Goal: Book appointment/travel/reservation

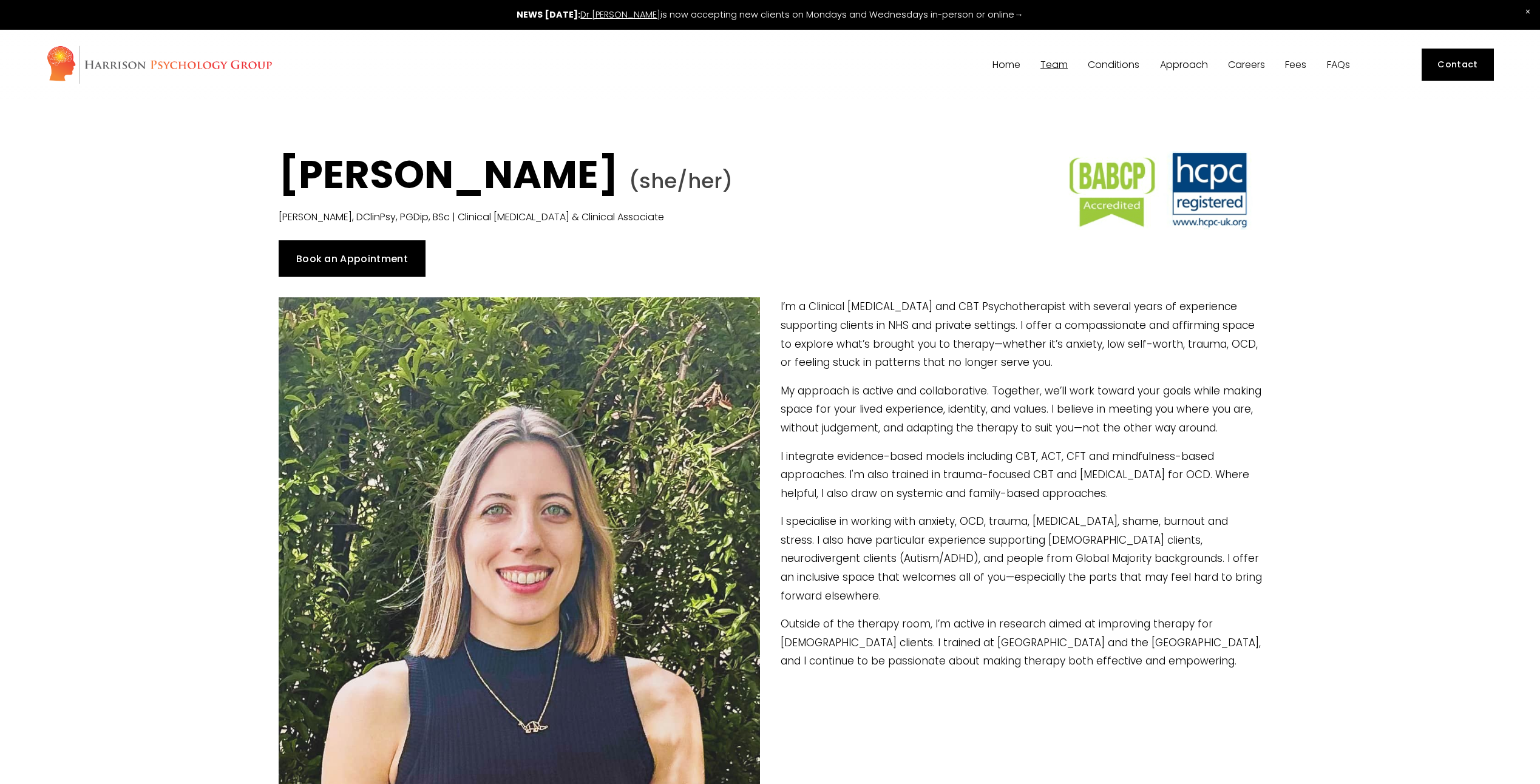
click at [364, 252] on link "Book an Appointment" at bounding box center [352, 259] width 148 height 37
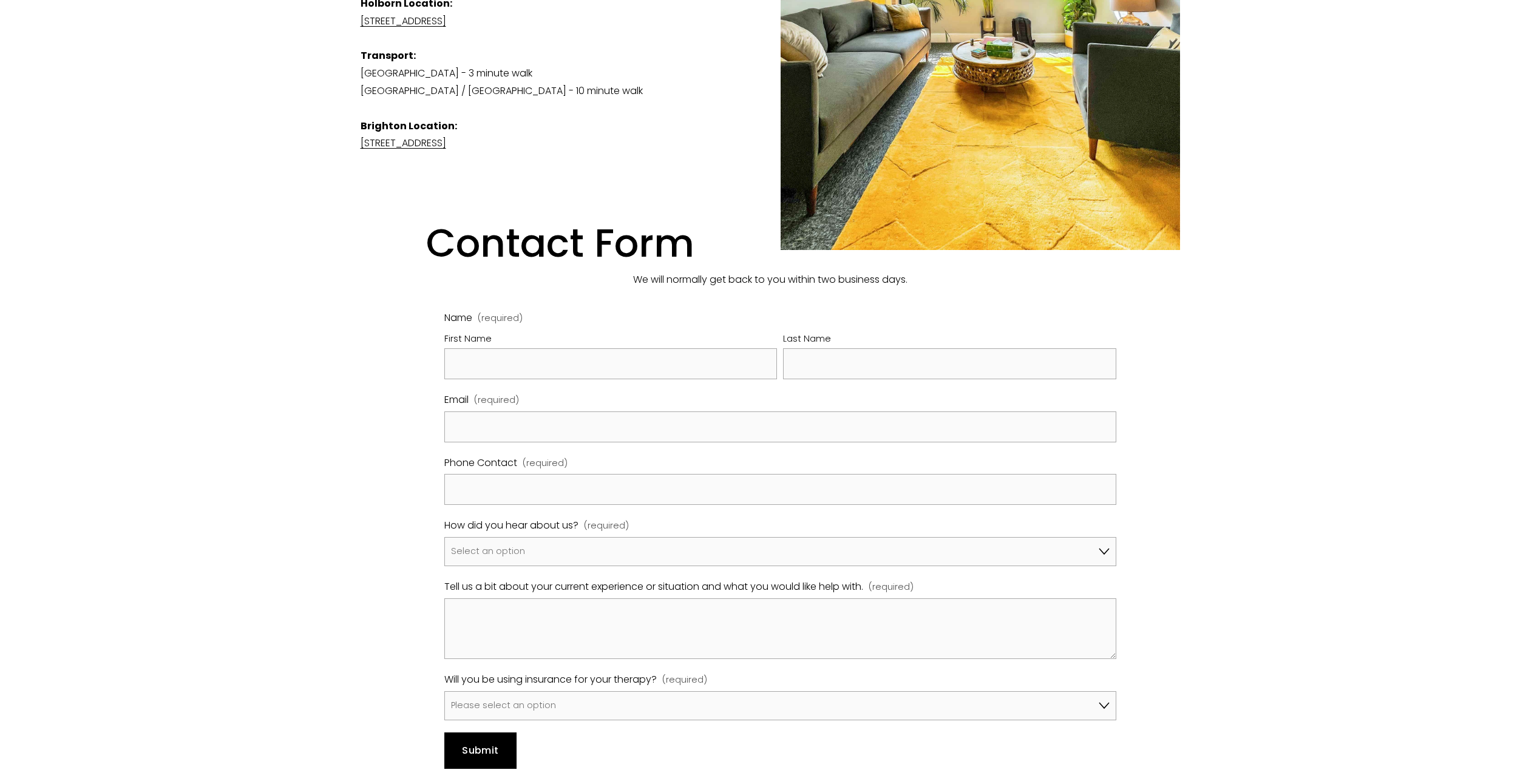
scroll to position [796, 0]
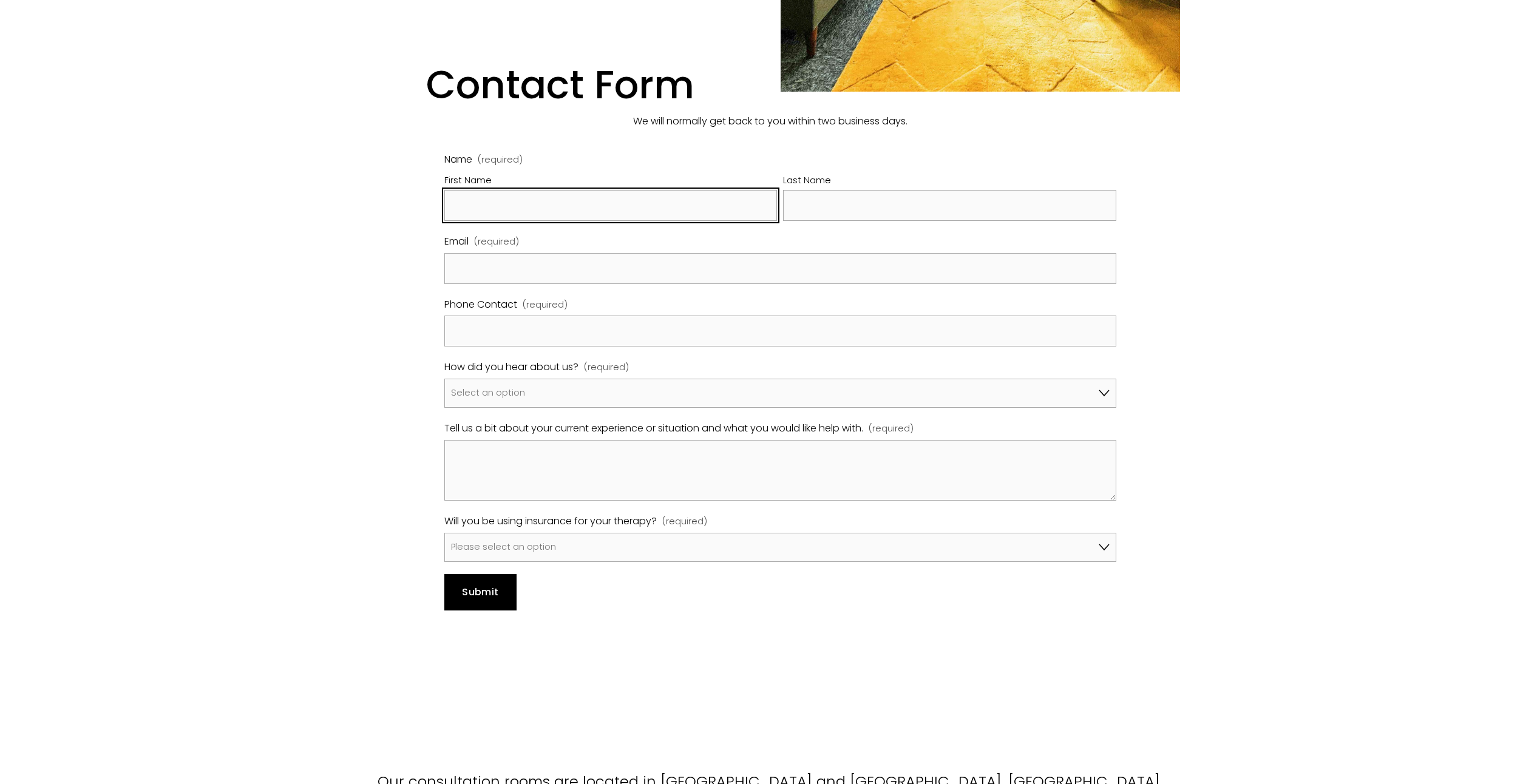
click at [657, 191] on input "First Name" at bounding box center [611, 205] width 333 height 31
type input "Orlando"
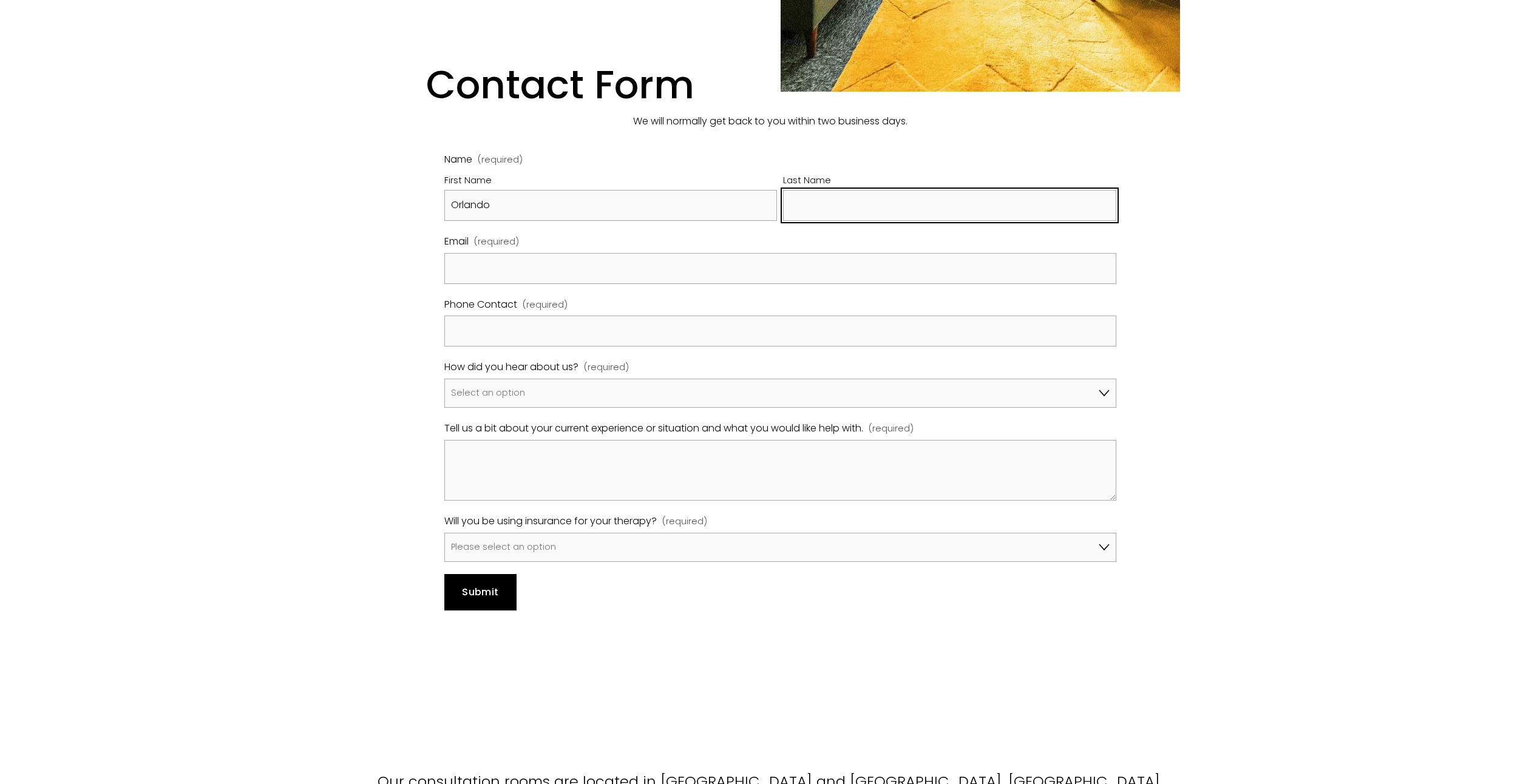
type input "Devoy"
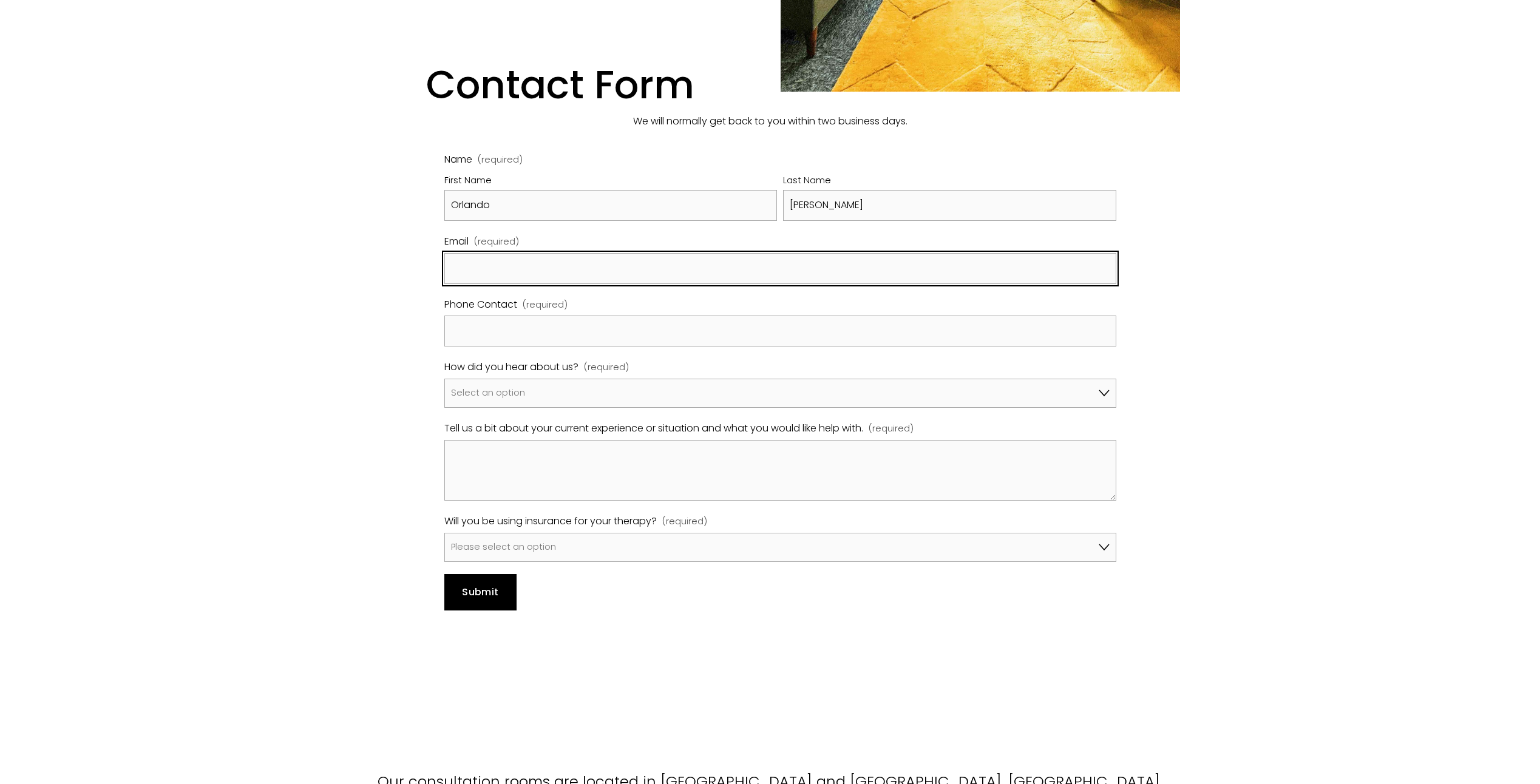
type input "orlando.devoy@russellreynolds.com"
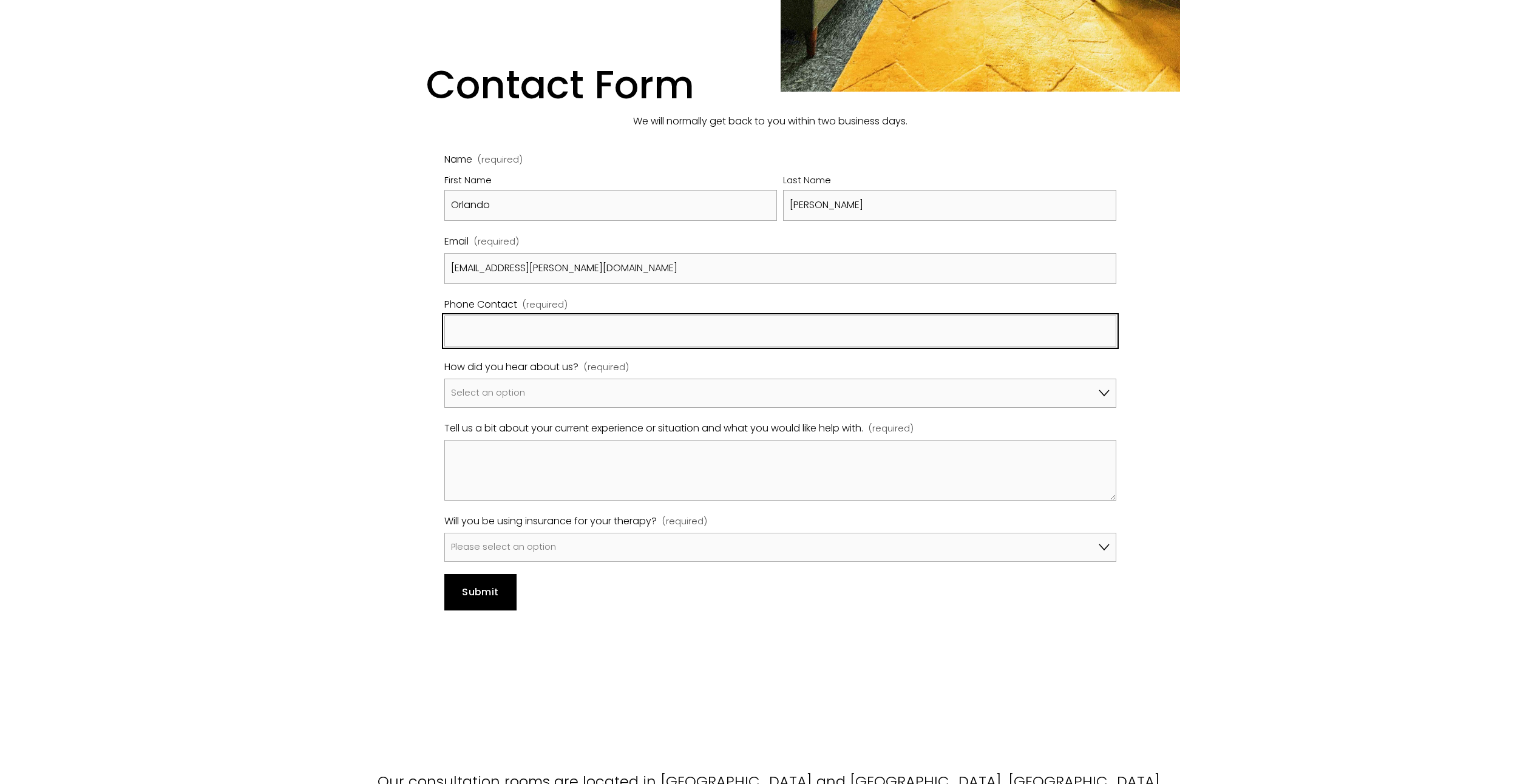
type input "07554668111"
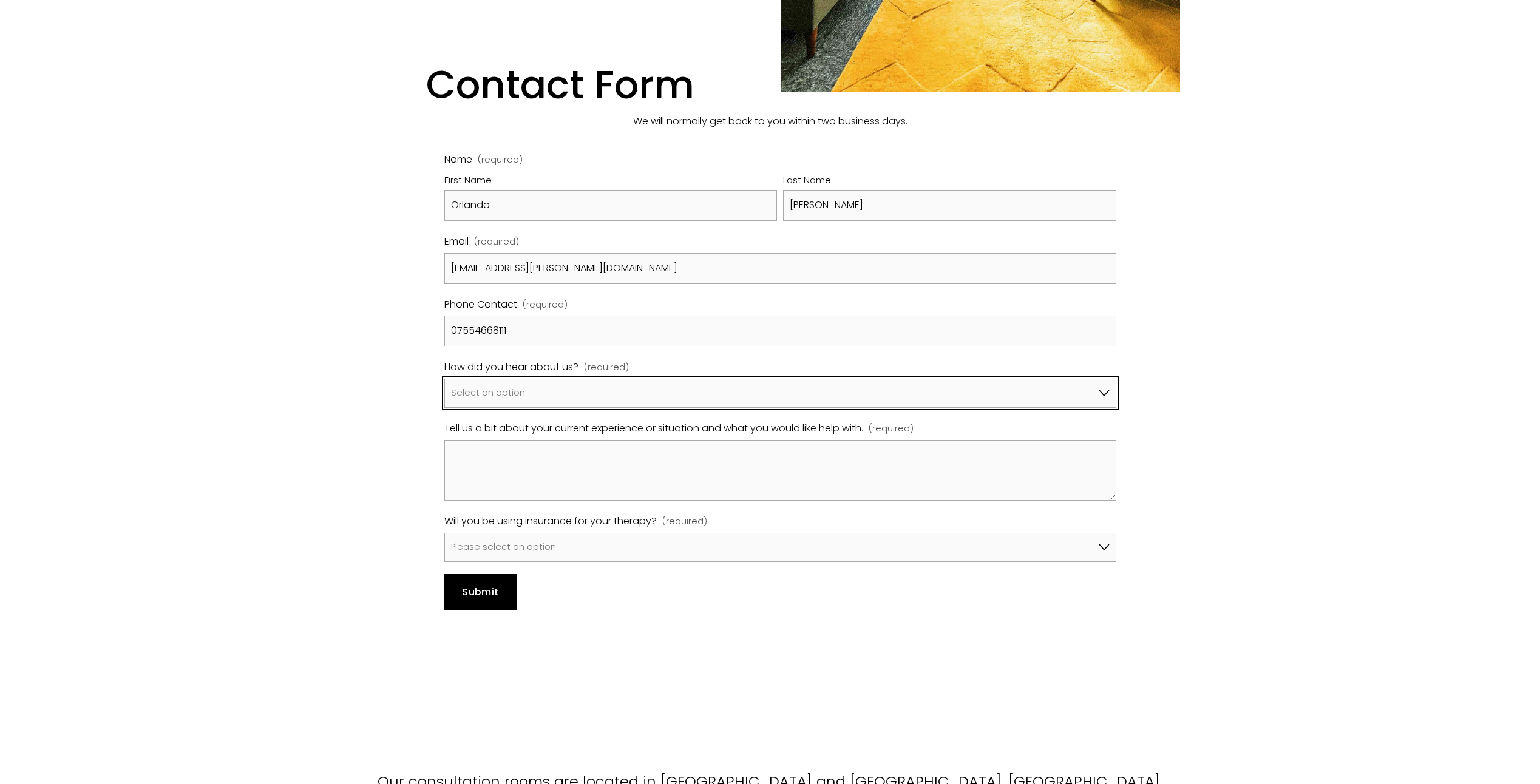
click at [578, 379] on select "Select an option Google A friend/family member told me about you I've been refe…" at bounding box center [780, 393] width 672 height 29
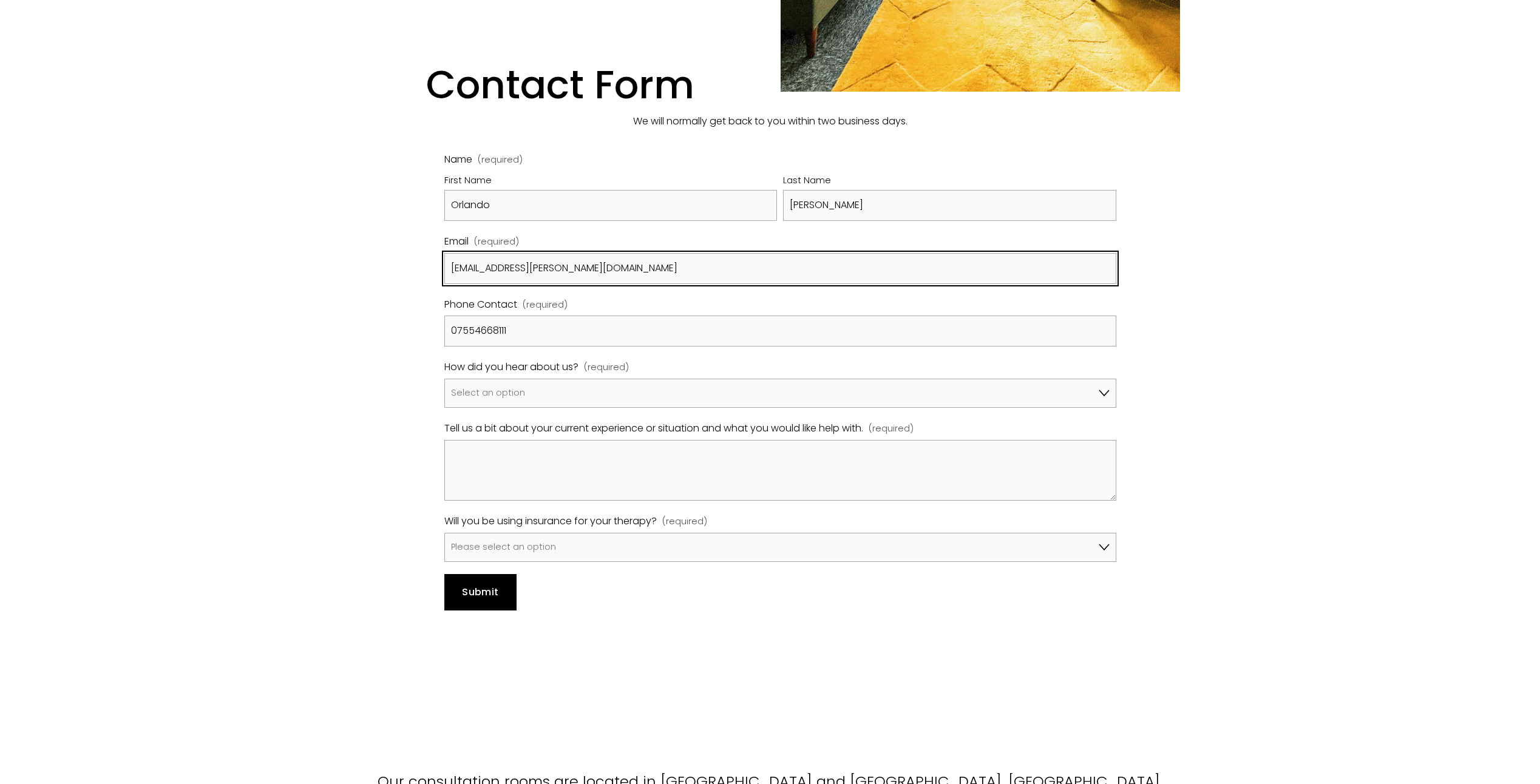
click at [555, 253] on input "orlando.devoy@russellreynolds.com" at bounding box center [780, 268] width 672 height 31
click at [654, 253] on input "orlando.devoy@russellreynolds.com" at bounding box center [780, 268] width 672 height 31
click at [654, 253] on input "orlando.devoy@russellreynolds.com" at bounding box center [780, 268] width 672 height 31
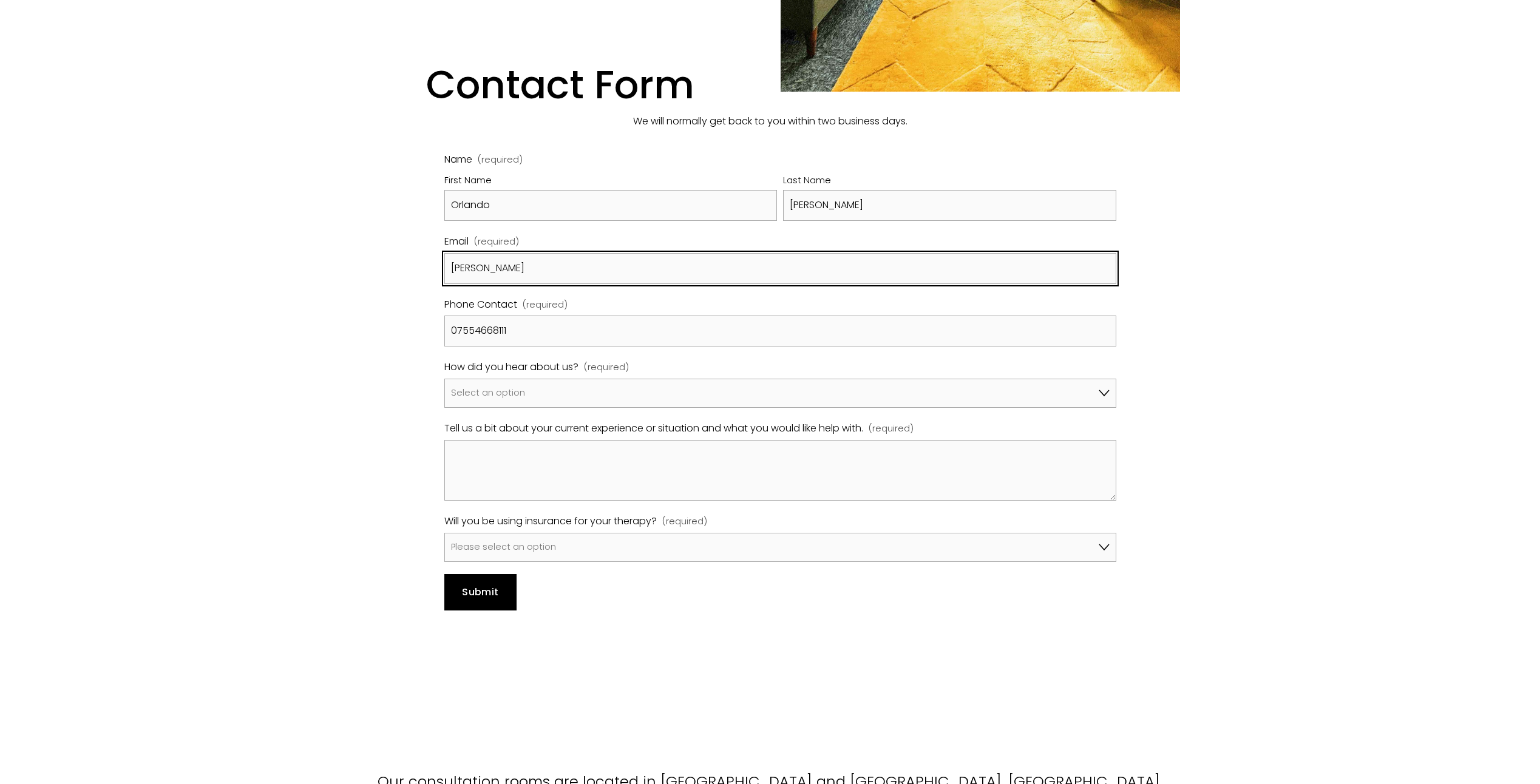
type input "orlandodevoy07@gmail.com"
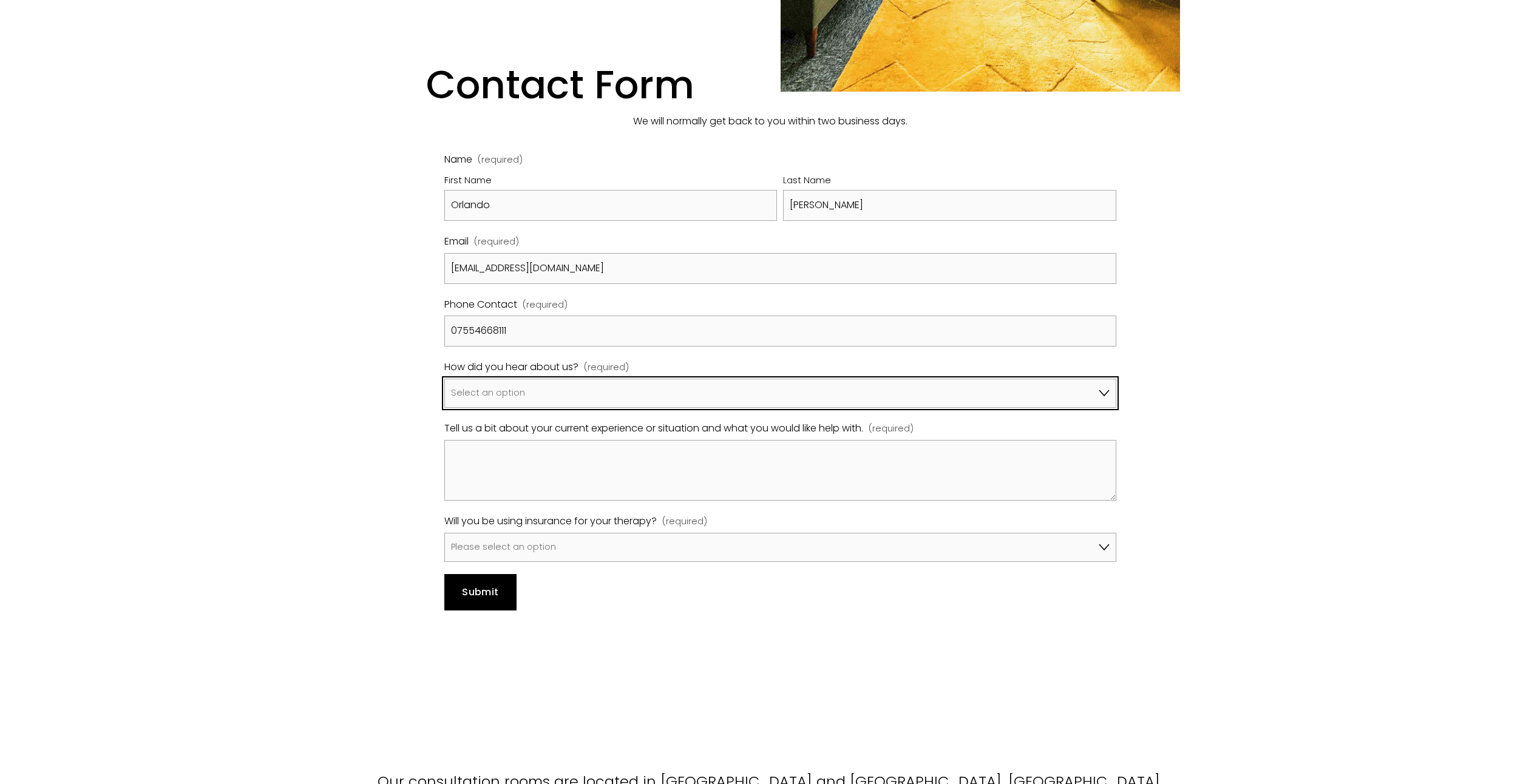
click at [506, 379] on select "Select an option Google A friend/family member told me about you I've been refe…" at bounding box center [780, 393] width 672 height 29
select select "Pink Therapy"
click at [444, 379] on select "Select an option Google A friend/family member told me about you I've been refe…" at bounding box center [780, 393] width 672 height 29
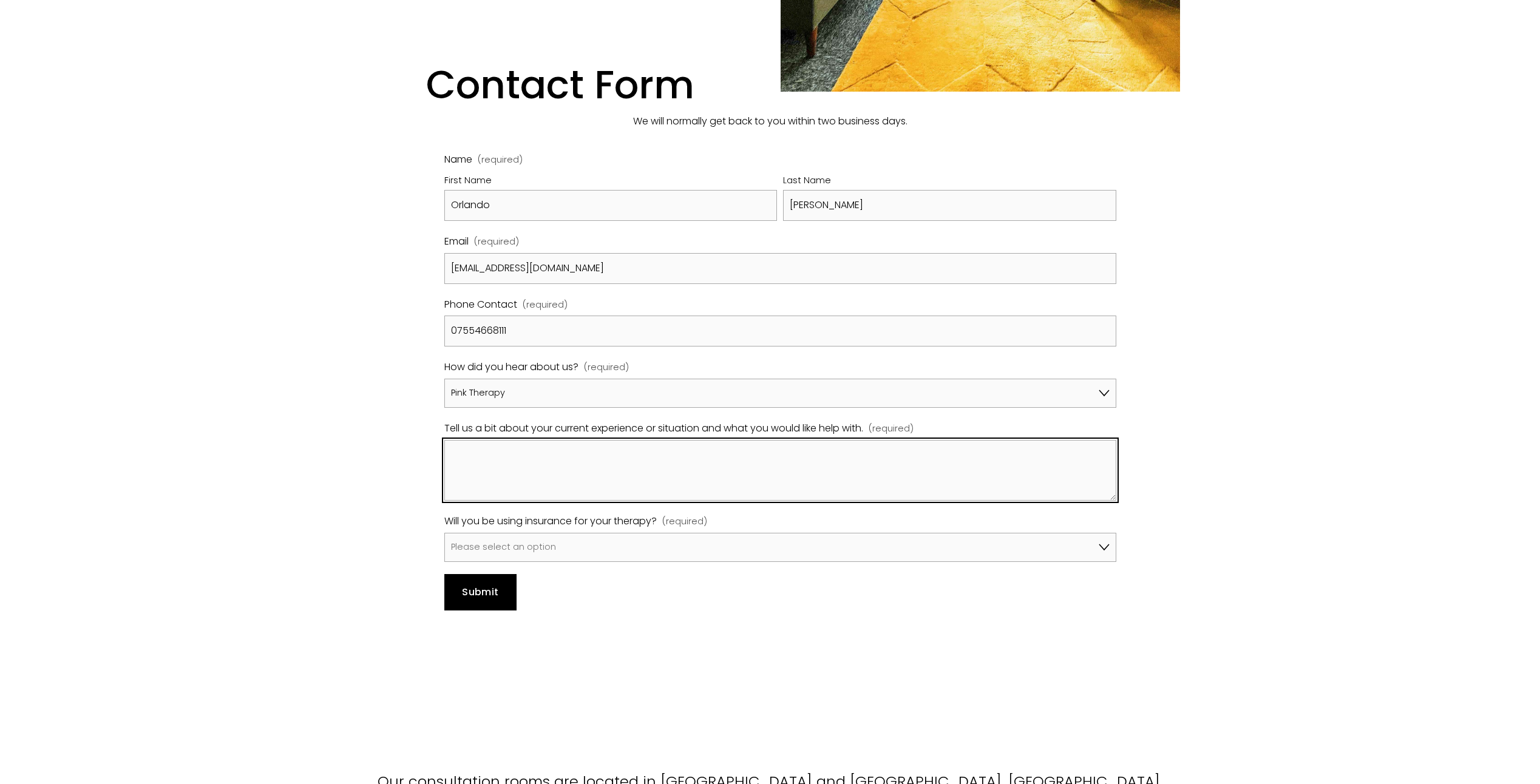
click at [523, 452] on textarea "Tell us a bit about your current experience or situation and what you would lik…" at bounding box center [780, 470] width 672 height 61
click at [581, 440] on textarea "Tell us a bit about your current experience or situation and what you would lik…" at bounding box center [780, 470] width 672 height 61
click at [587, 440] on textarea "I have gender dysphoria" at bounding box center [780, 470] width 672 height 61
type textarea "I have gender dysphoria and would really like to see someone with a LGBTQ+, and…"
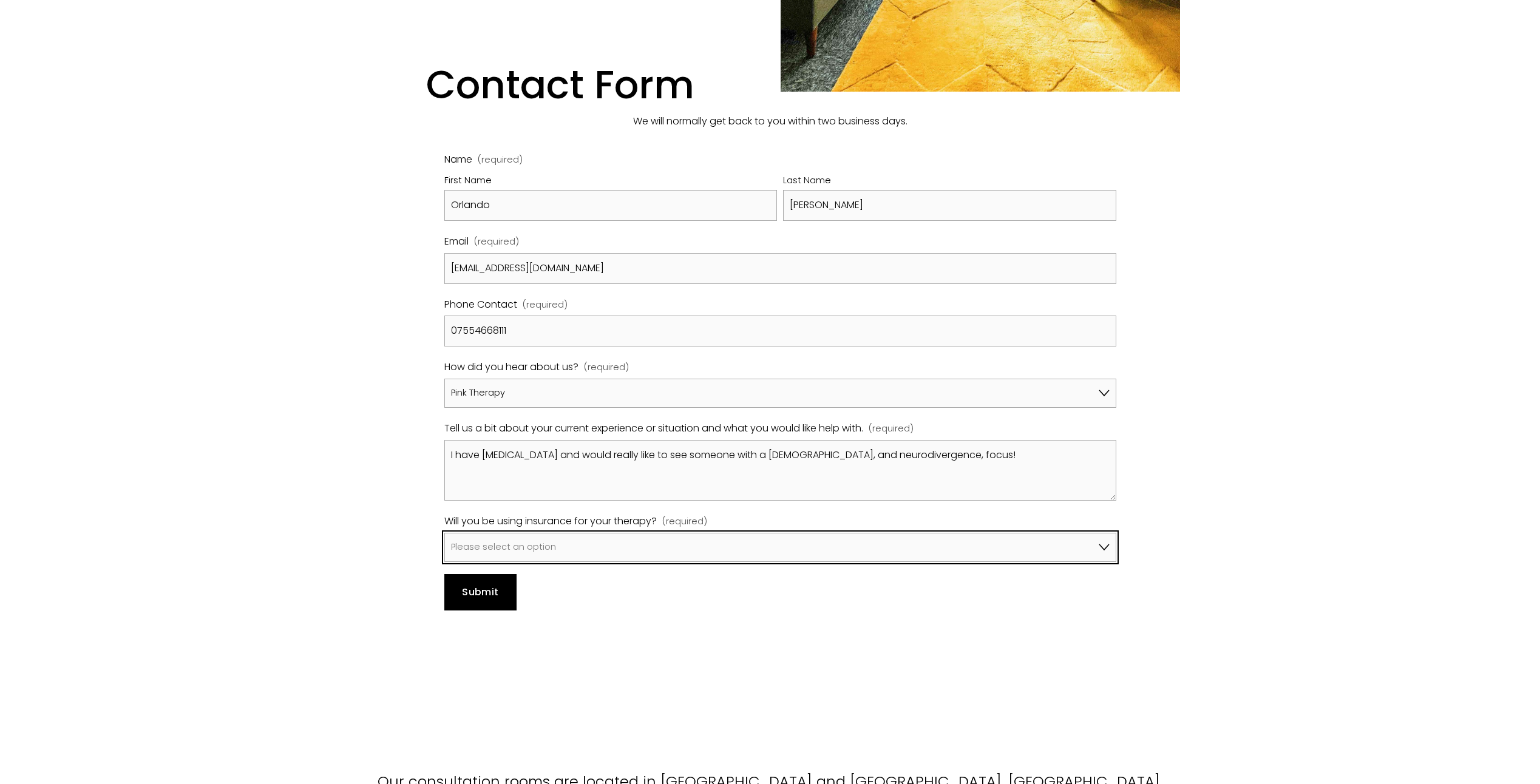
click at [576, 533] on select "Please select an option No, I won't be using insurance Yes, I will be using Avi…" at bounding box center [780, 548] width 672 height 29
select select "Yes, I will be using Bupa"
click at [444, 533] on select "Please select an option No, I won't be using insurance Yes, I will be using Avi…" at bounding box center [780, 548] width 672 height 29
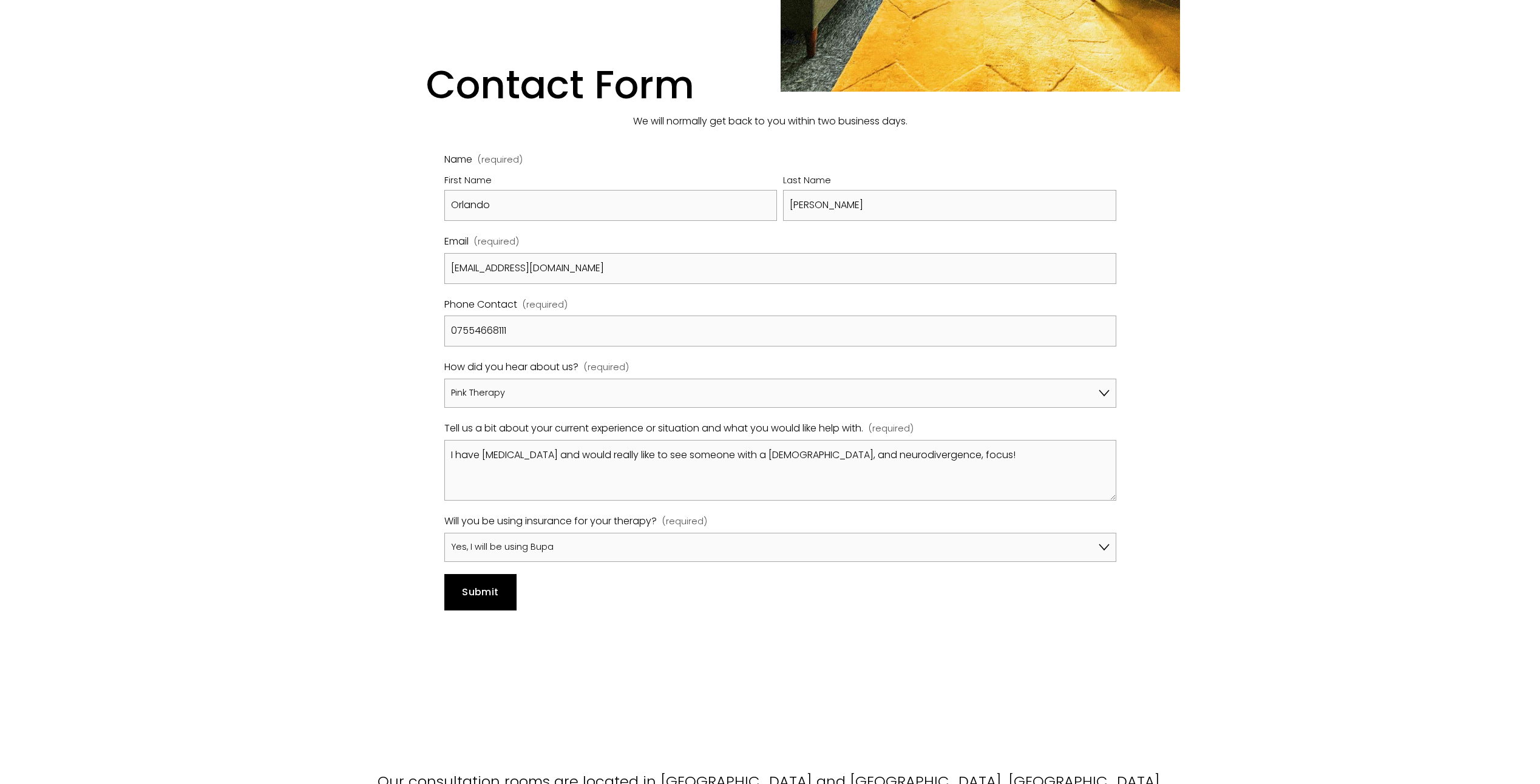
click at [482, 585] on span "Submit" at bounding box center [480, 592] width 37 height 14
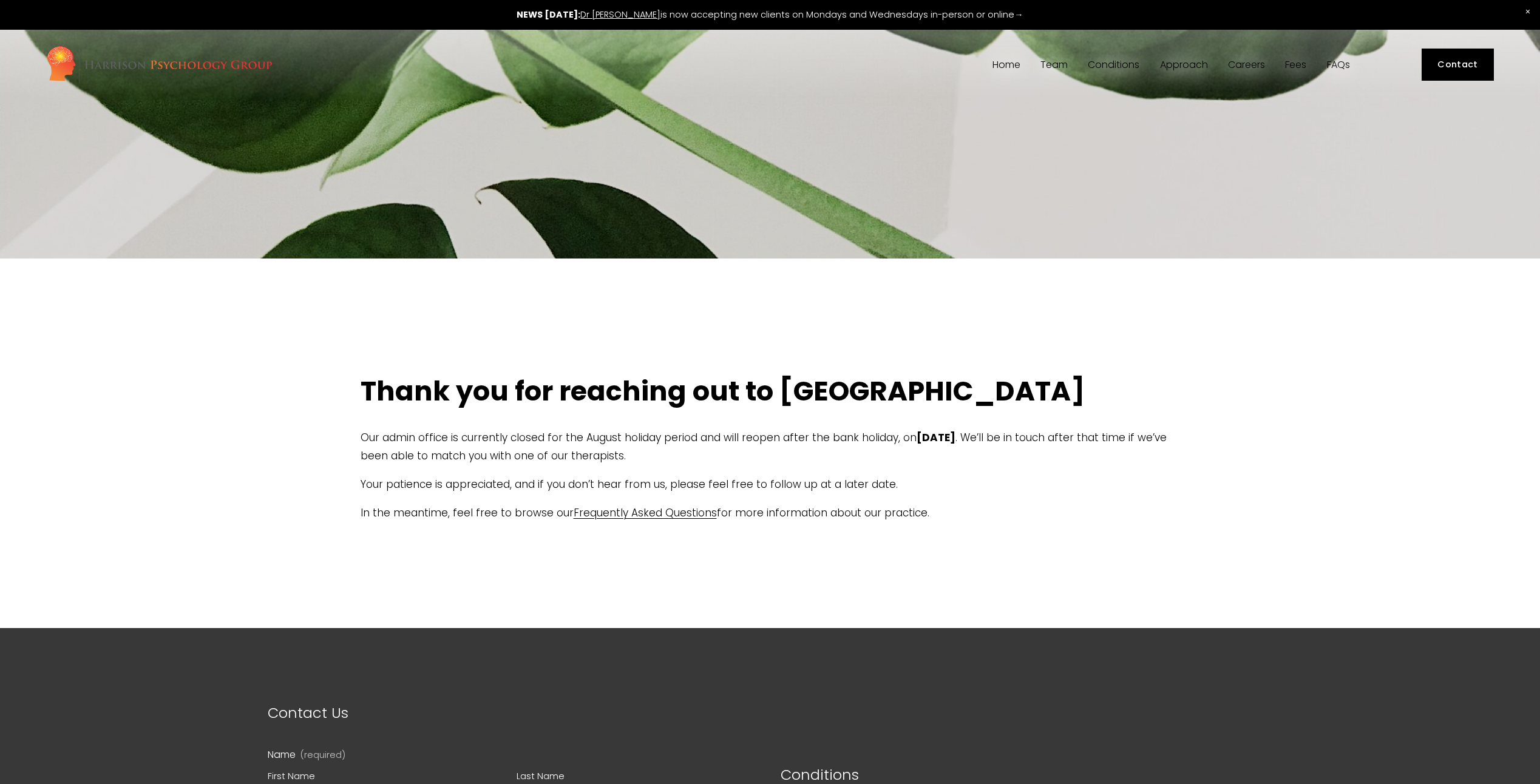
click at [1048, 68] on span "Team" at bounding box center [1054, 65] width 27 height 10
click at [0, 0] on span "[PERSON_NAME]" at bounding box center [0, 0] width 0 height 0
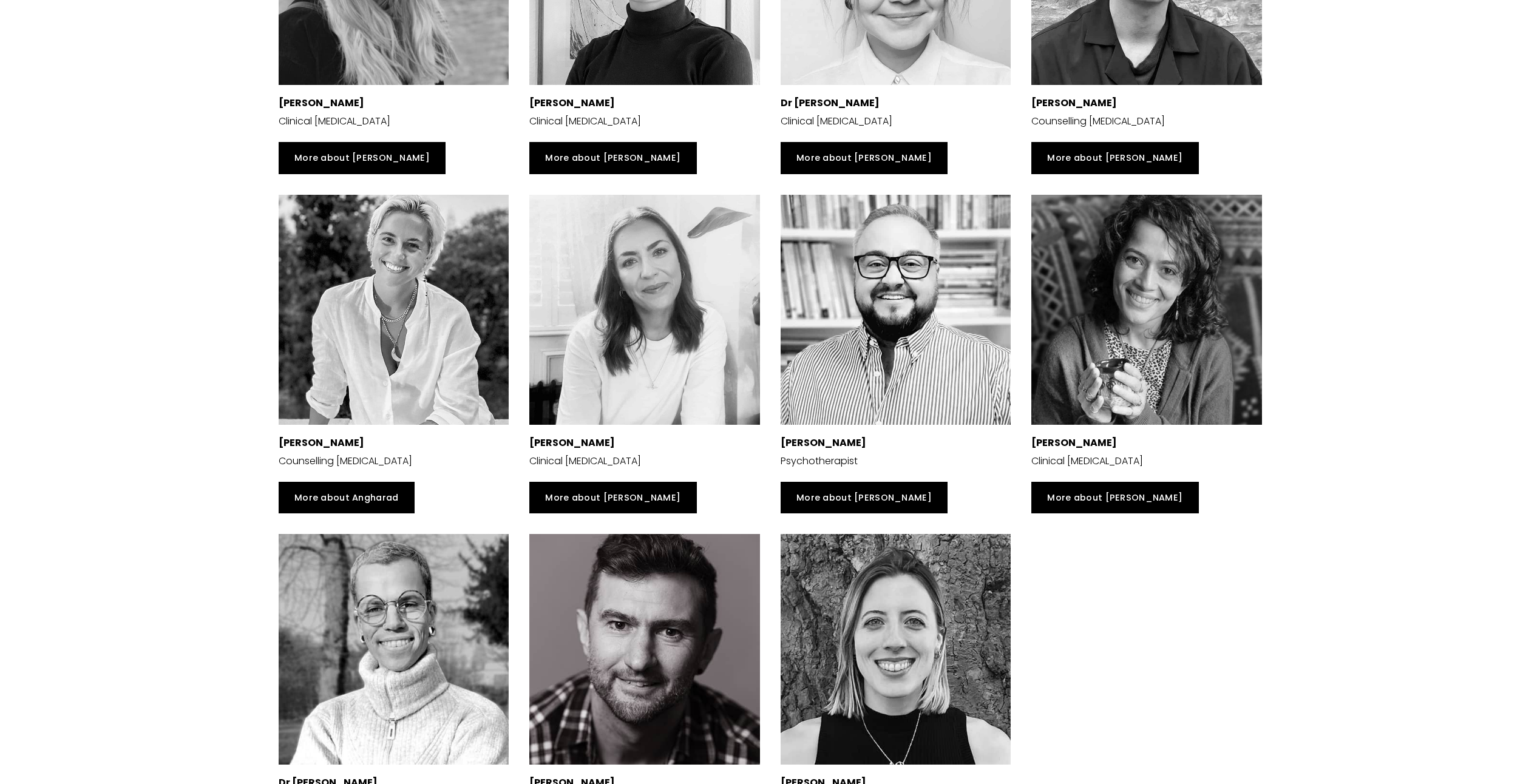
scroll to position [2912, 0]
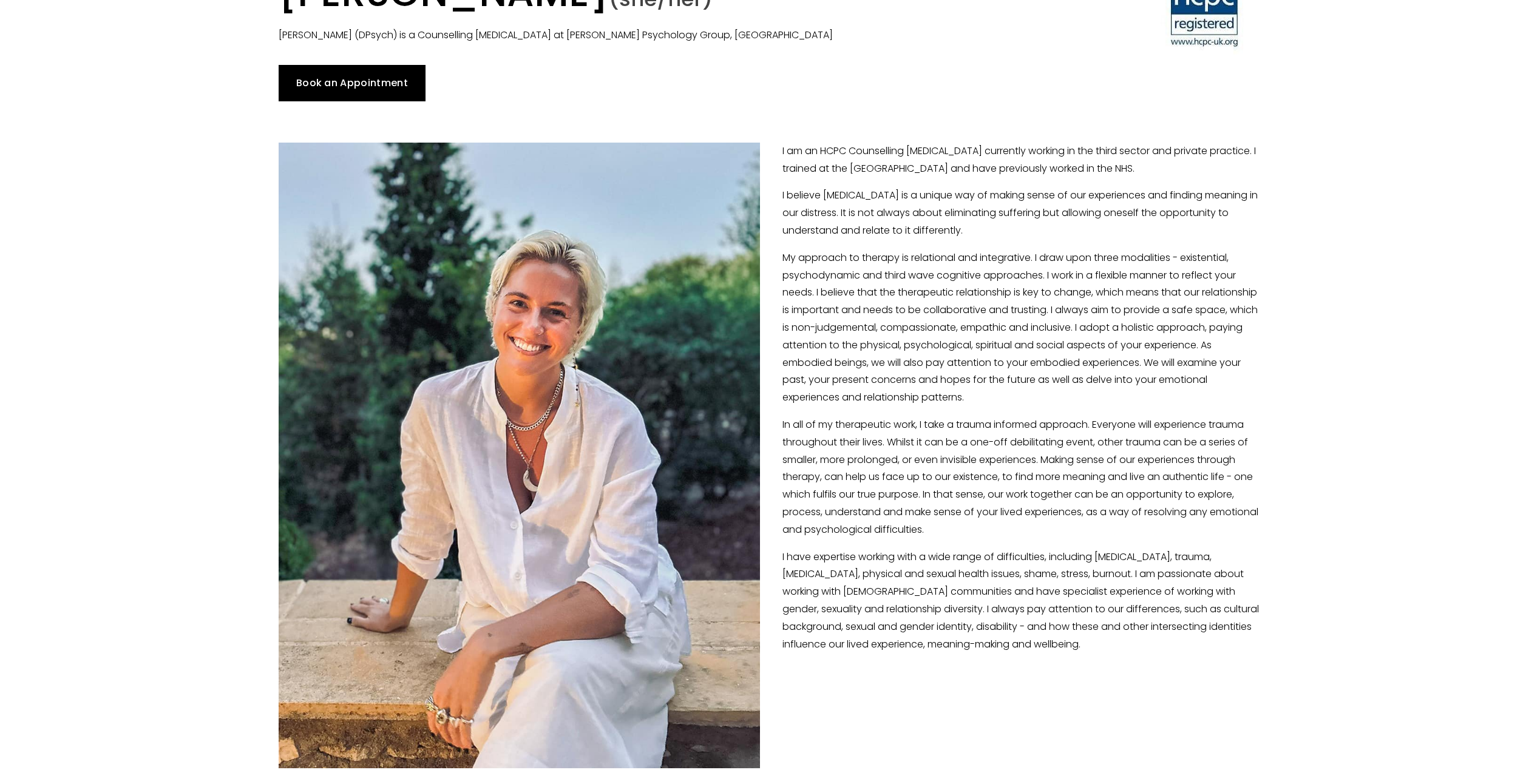
scroll to position [122, 0]
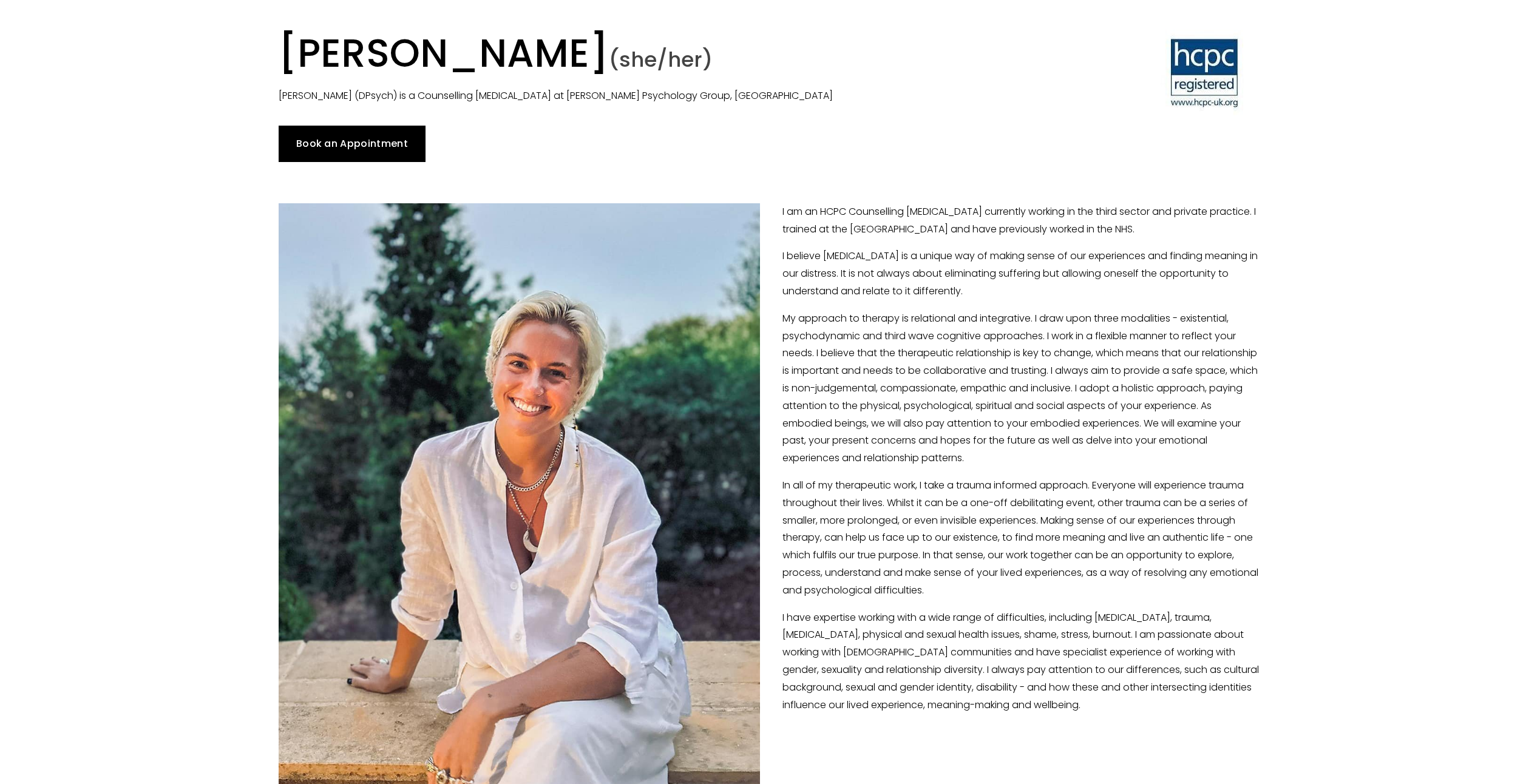
click at [359, 149] on link "Book an Appointment" at bounding box center [352, 144] width 148 height 37
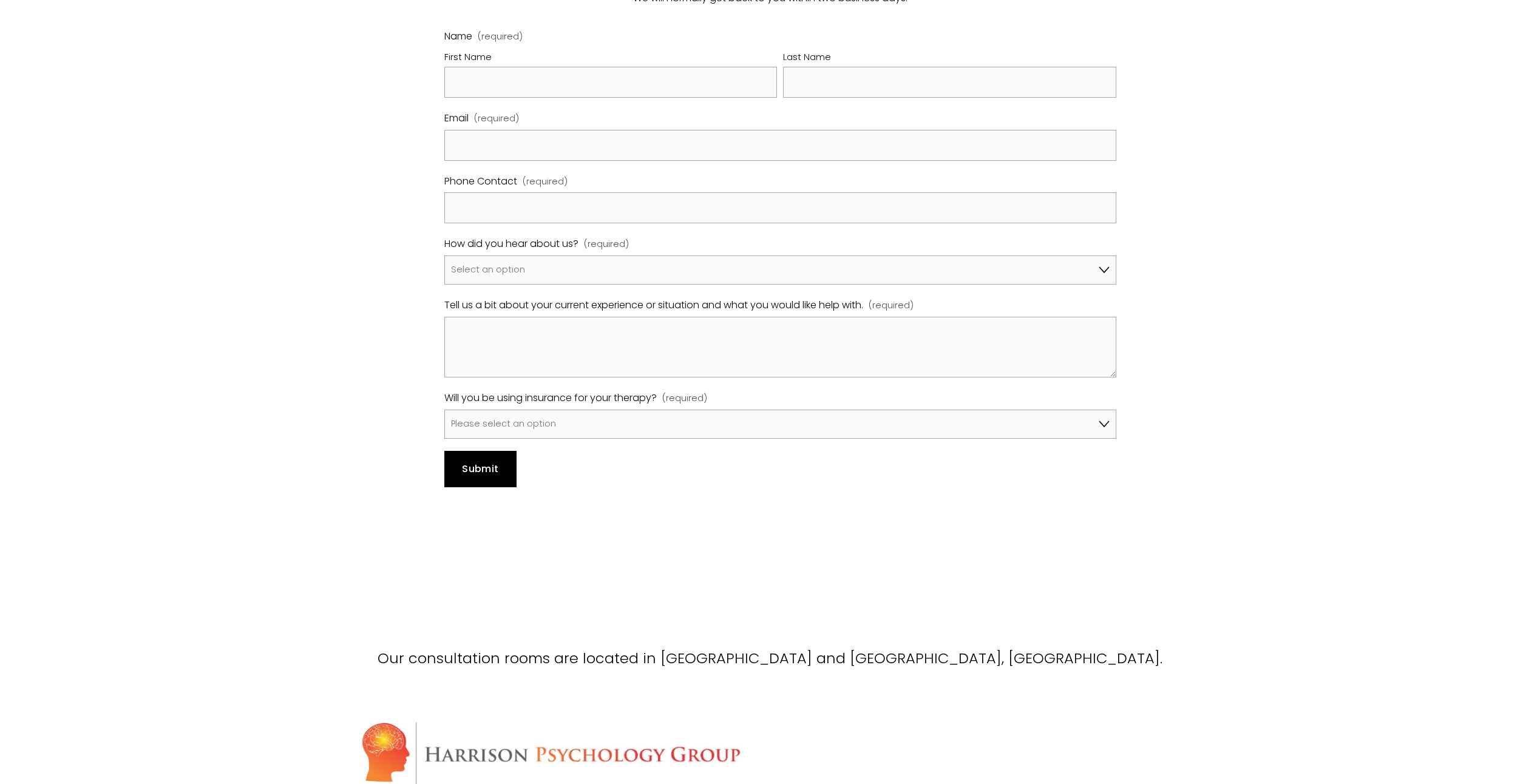
scroll to position [971, 0]
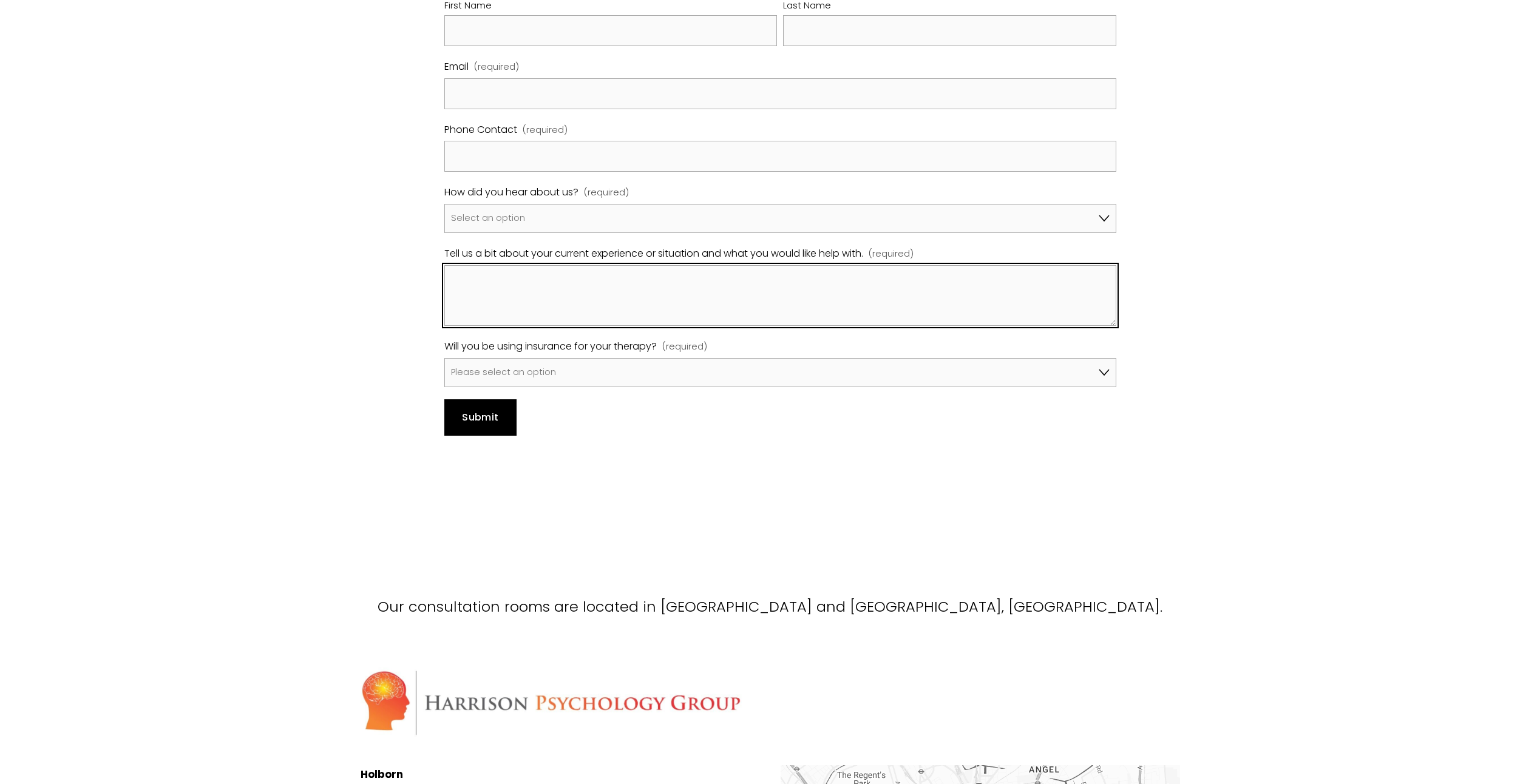
click at [493, 272] on textarea "Tell us a bit about your current experience or situation and what you would lik…" at bounding box center [780, 296] width 672 height 61
paste textarea "Counsel • Advisor to CEO • Deputise for CEO • Potential Successor"
type textarea "Counsel • Advisor to CEO • Deputise for CEO • Potential Successor"
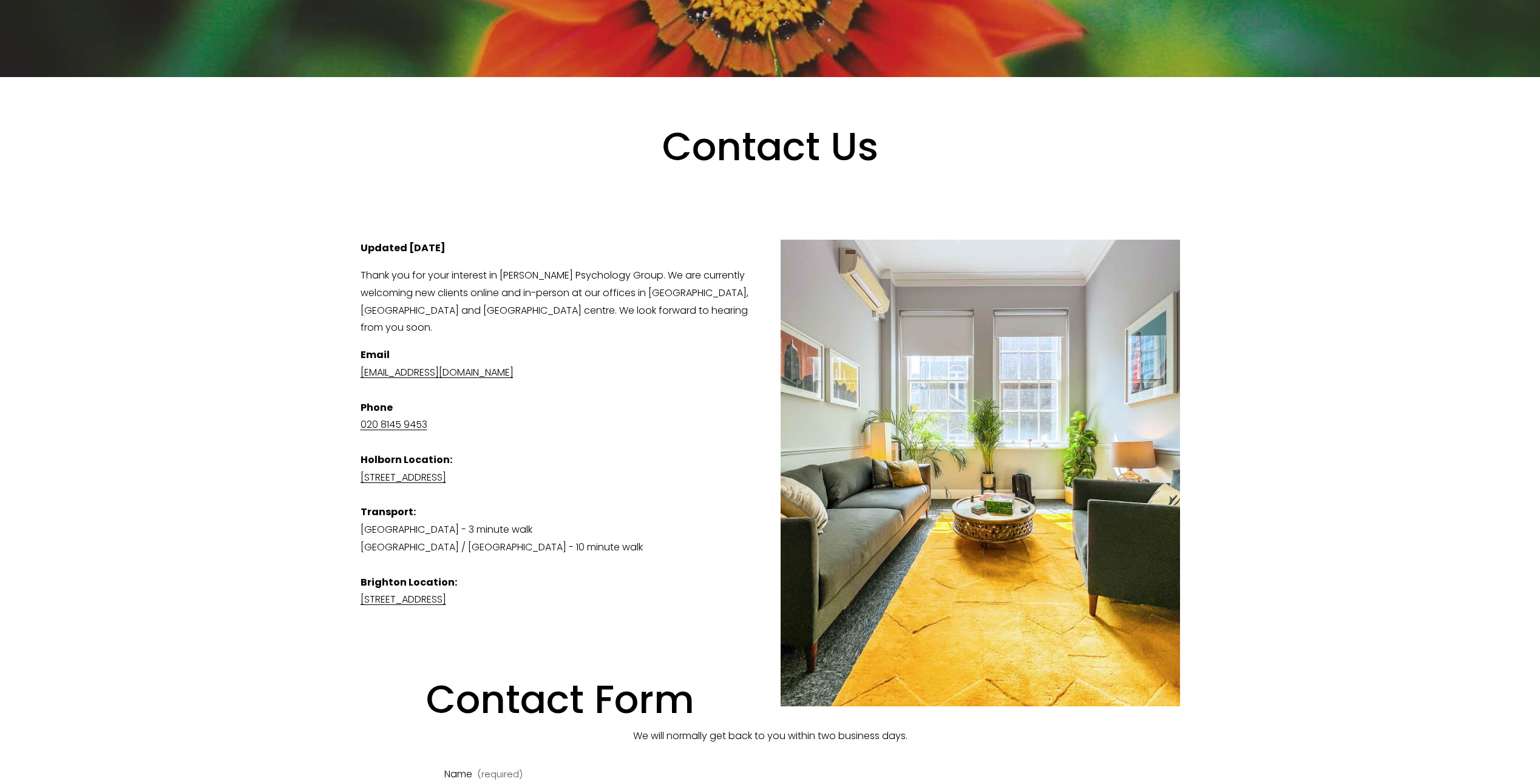
scroll to position [182, 0]
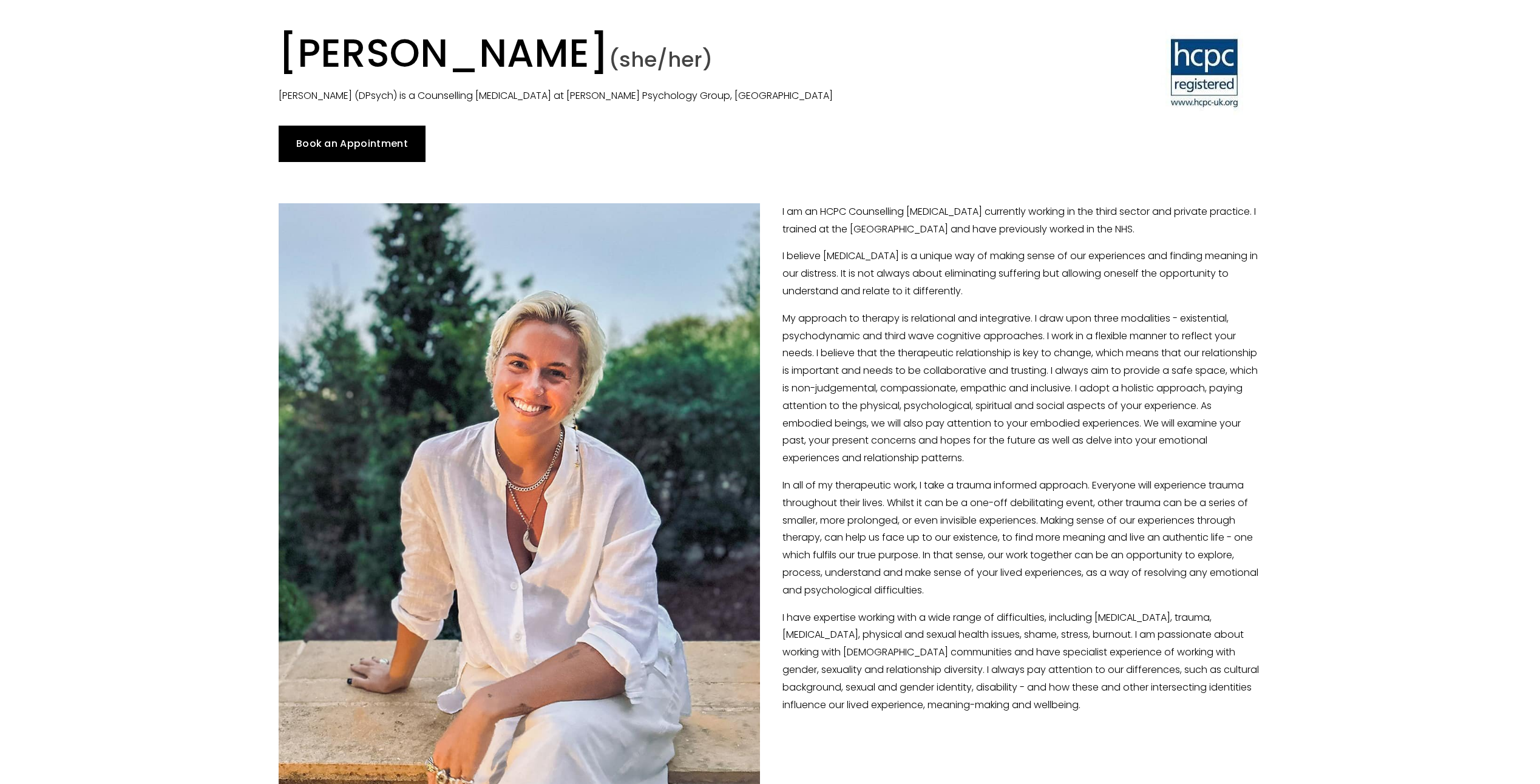
click at [371, 141] on link "Book an Appointment" at bounding box center [352, 144] width 148 height 37
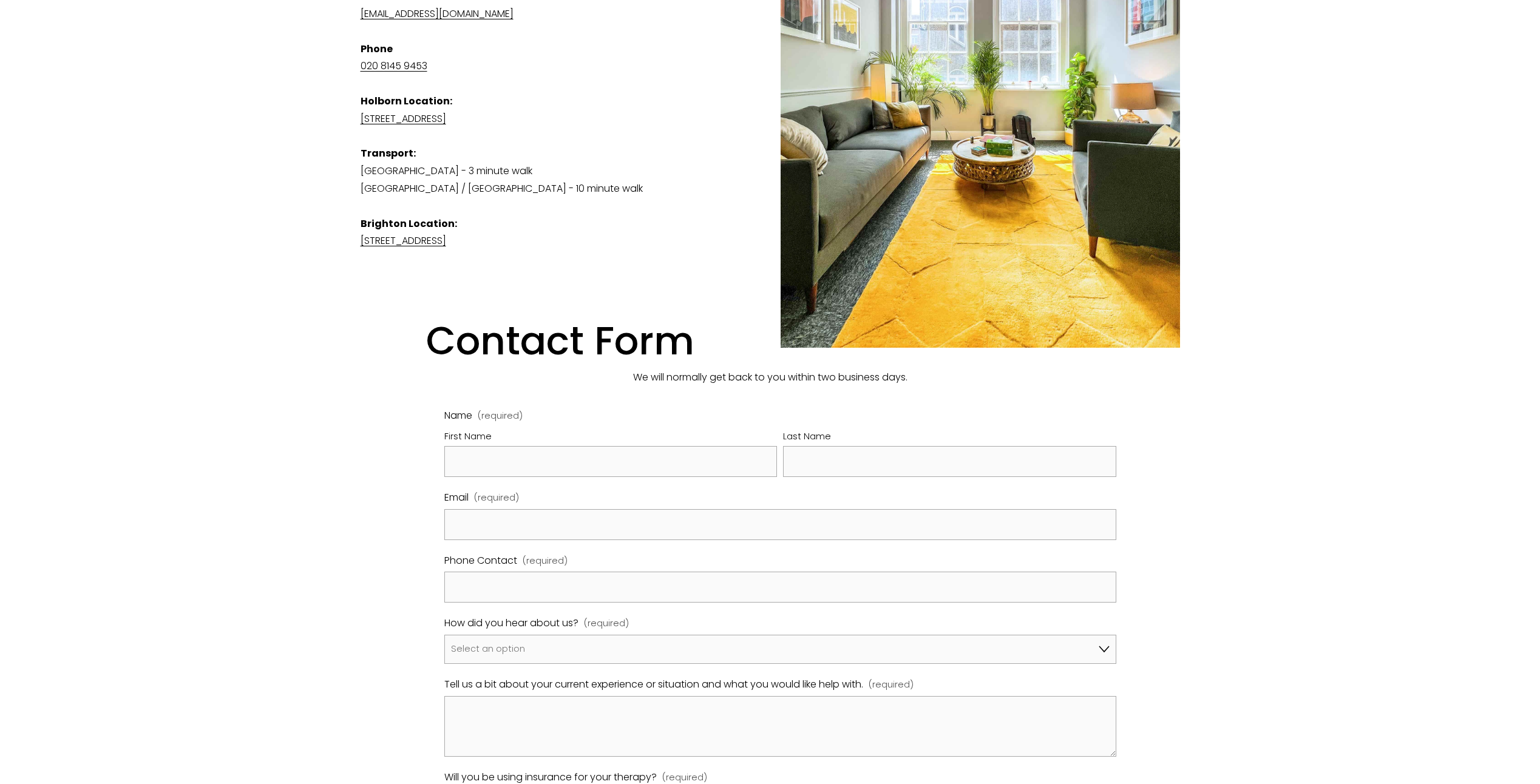
scroll to position [668, 0]
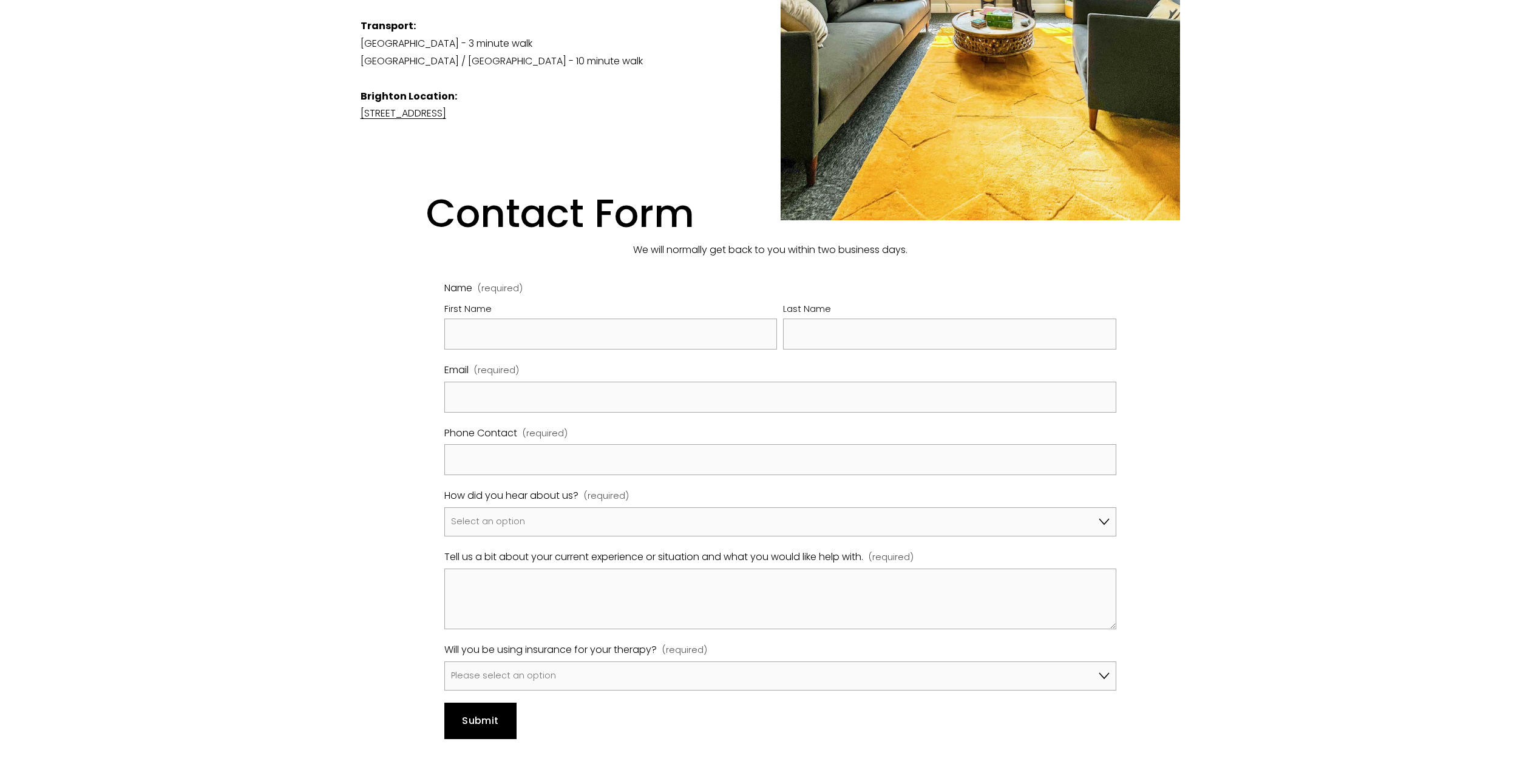
click at [503, 302] on div "First Name" at bounding box center [611, 310] width 333 height 17
click at [503, 319] on input "First Name" at bounding box center [611, 334] width 333 height 31
click at [488, 322] on input "First Name" at bounding box center [611, 334] width 333 height 31
click at [379, 300] on div "Contact Us View fullsize Updated 26th September 2025 Thank you for your interes…" at bounding box center [770, 193] width 840 height 1112
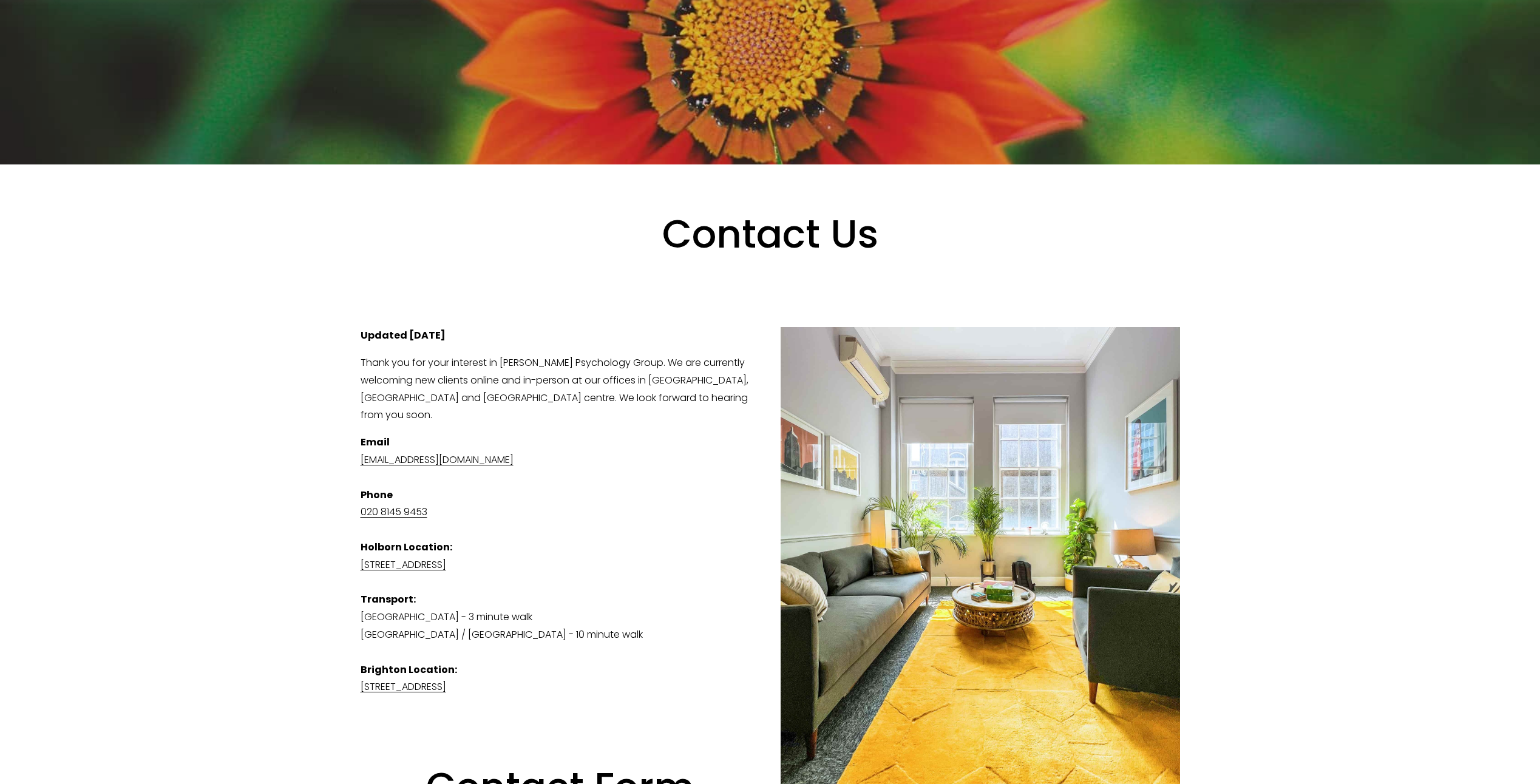
scroll to position [0, 0]
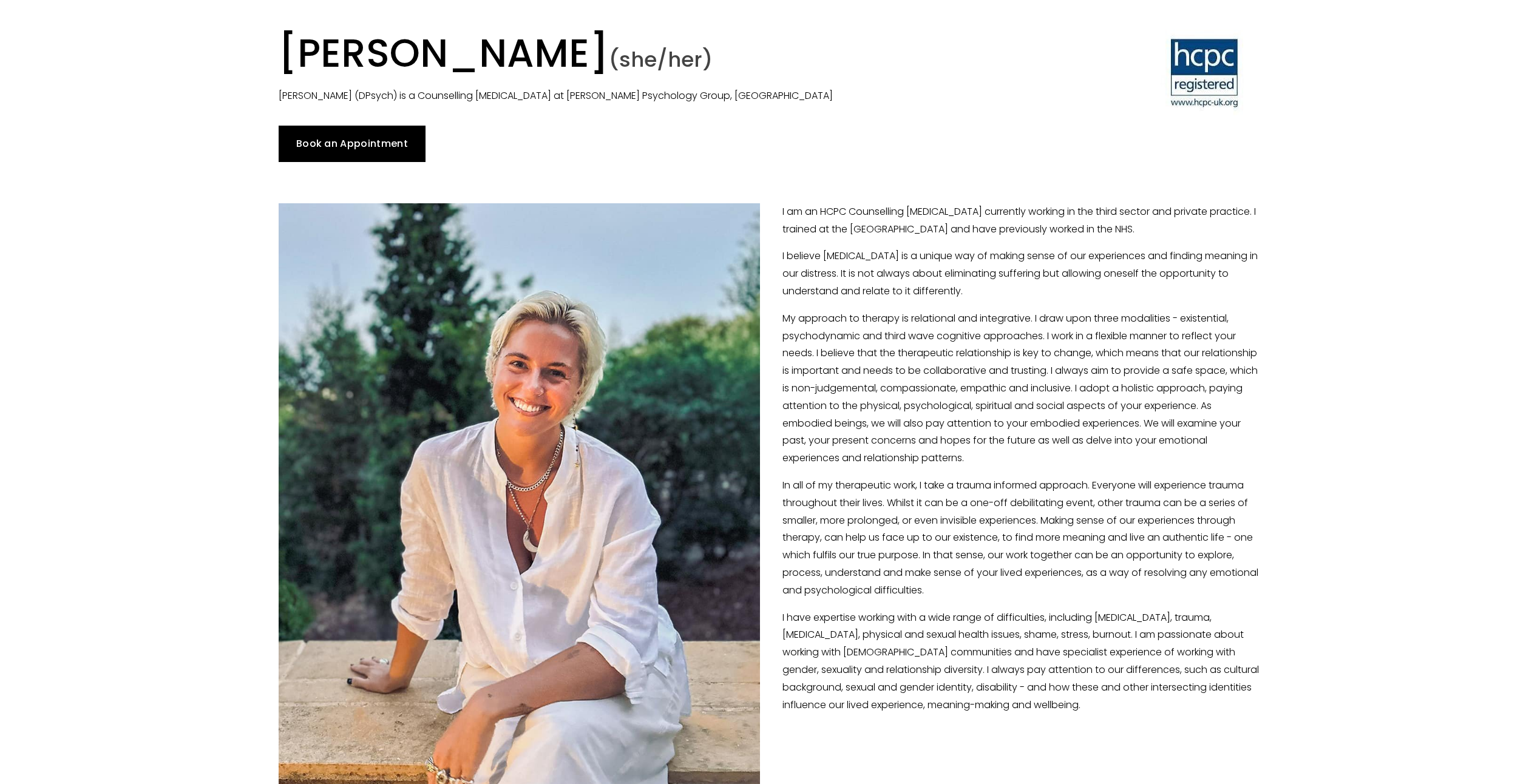
click at [407, 57] on h1 "[PERSON_NAME] (she/her)" at bounding box center [644, 56] width 733 height 54
click at [410, 57] on h1 "Dr Angharad Vaughan (she/her)" at bounding box center [644, 56] width 733 height 54
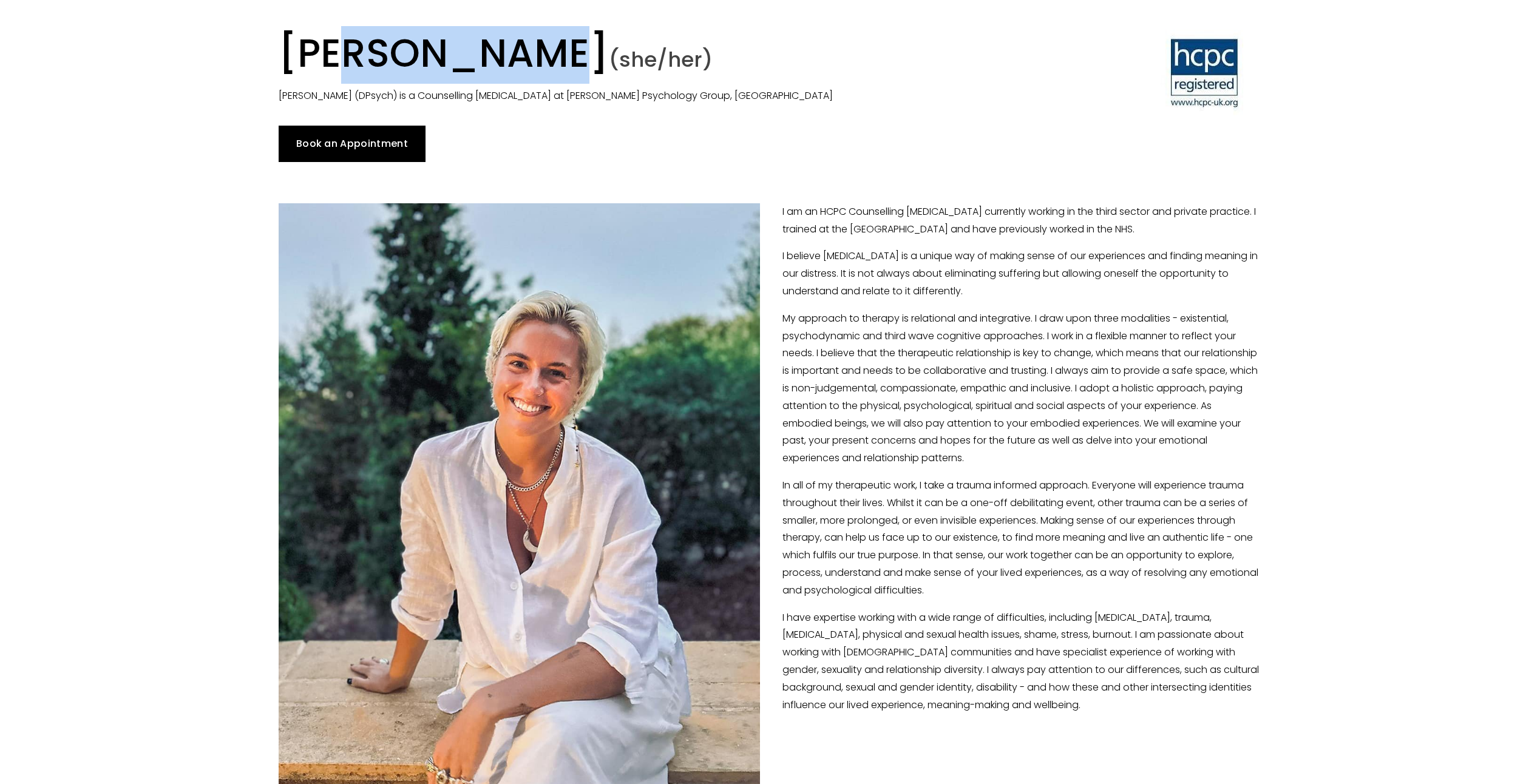
click at [410, 57] on h1 "Dr Angharad Vaughan (she/her)" at bounding box center [644, 56] width 733 height 54
copy h1 "Dr Angharad Vaughan (she/her)"
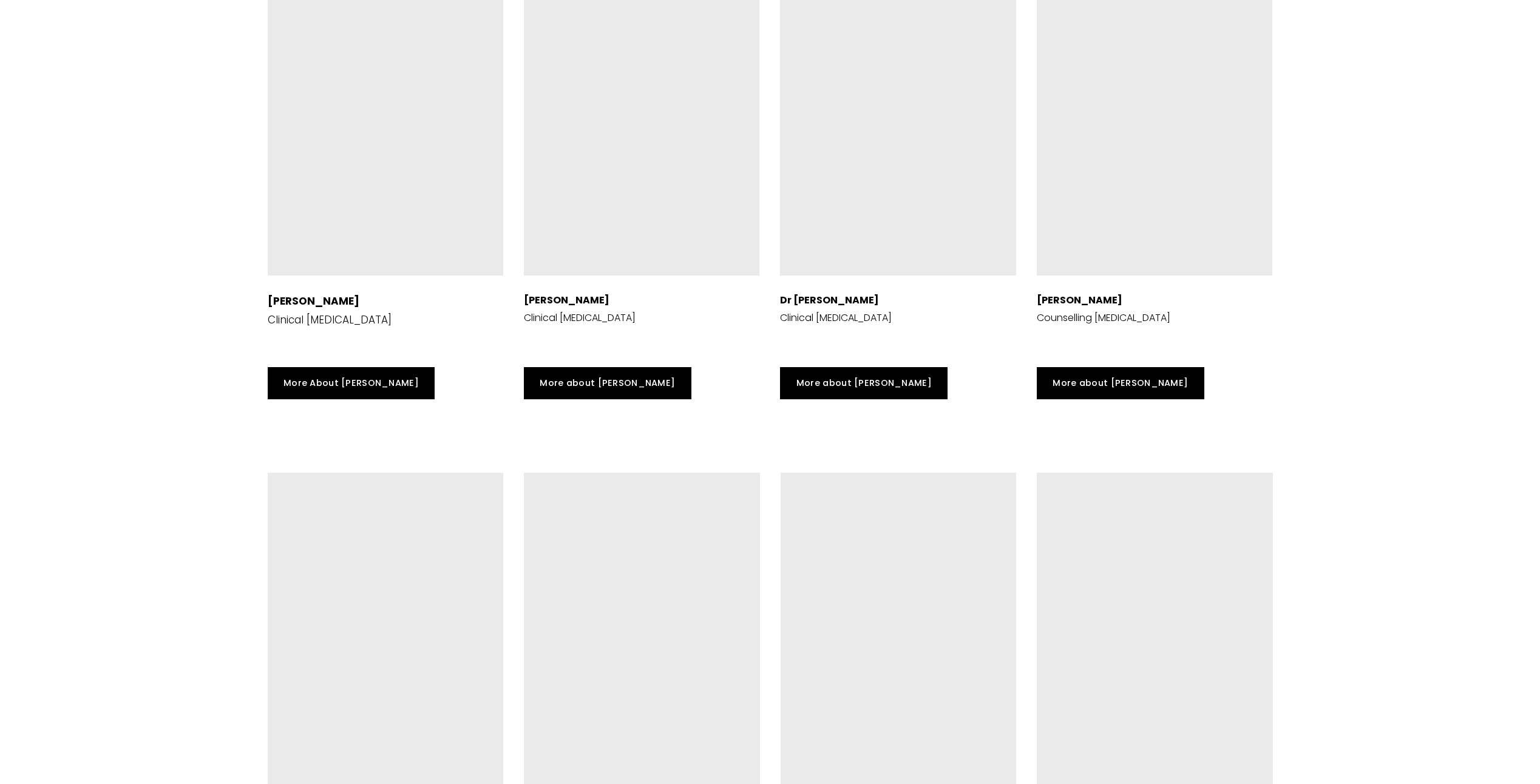
scroll to position [3276, 0]
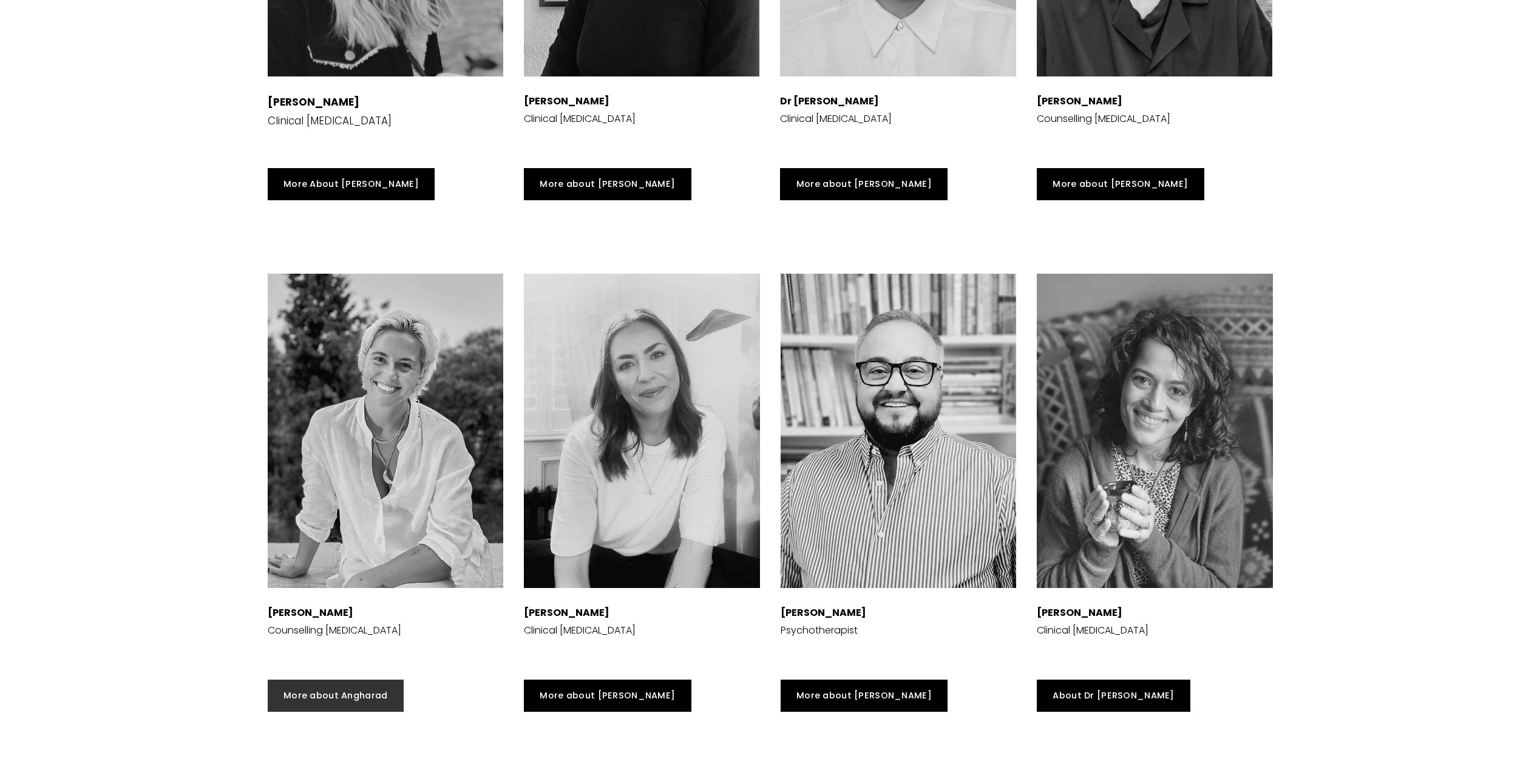
click at [302, 701] on link "More about Angharad" at bounding box center [336, 696] width 136 height 32
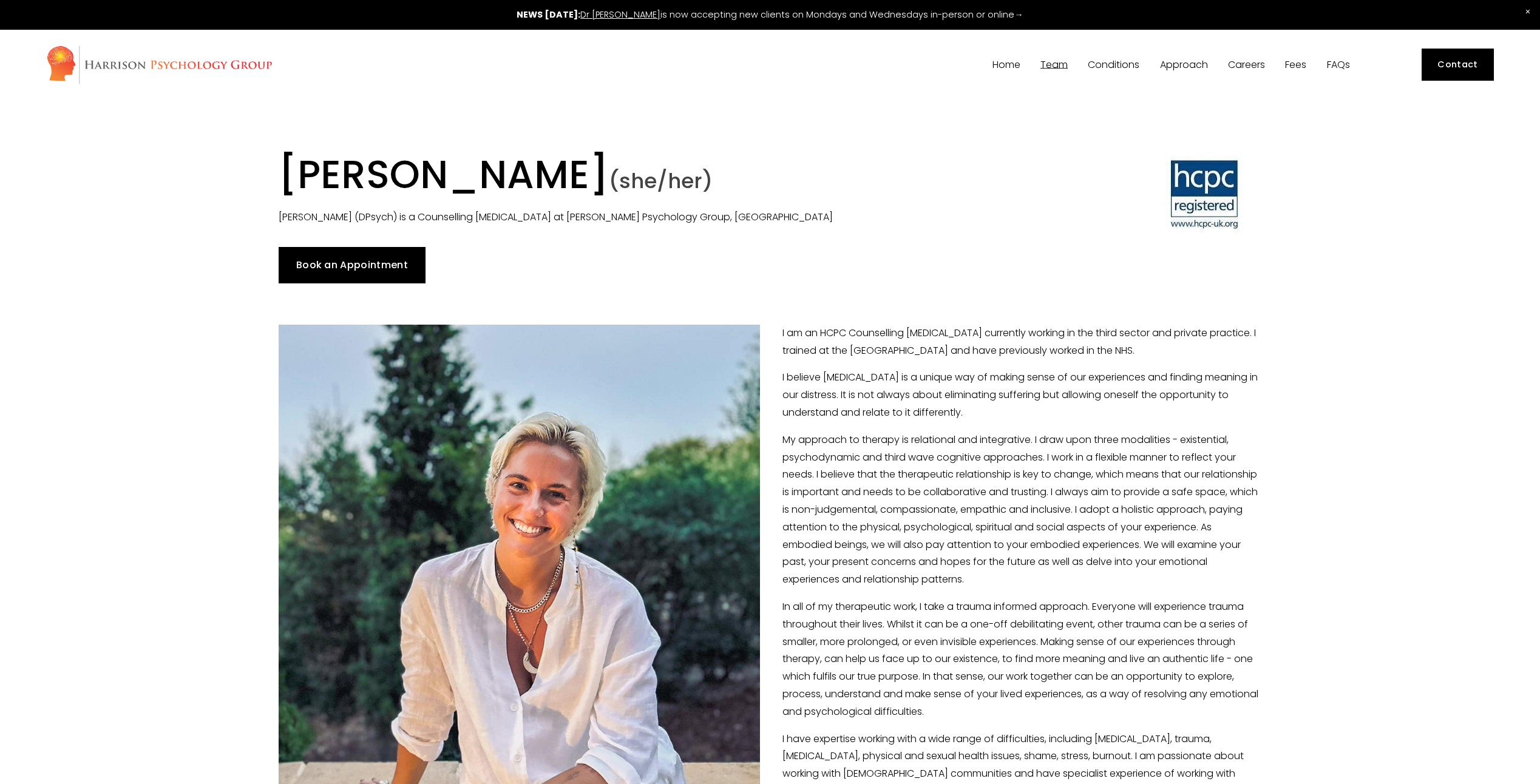
click at [387, 262] on link "Book an Appointment" at bounding box center [352, 265] width 148 height 37
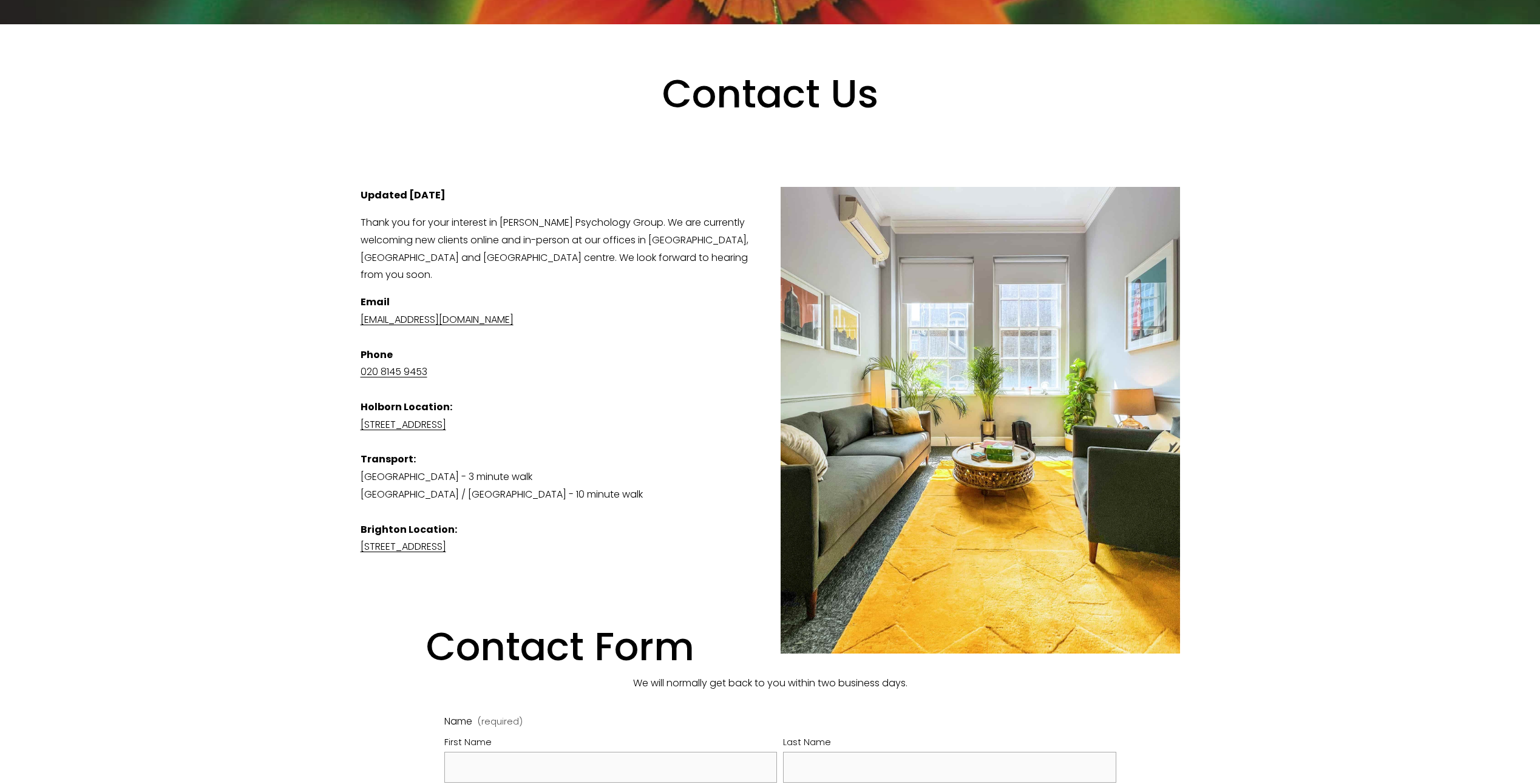
scroll to position [243, 0]
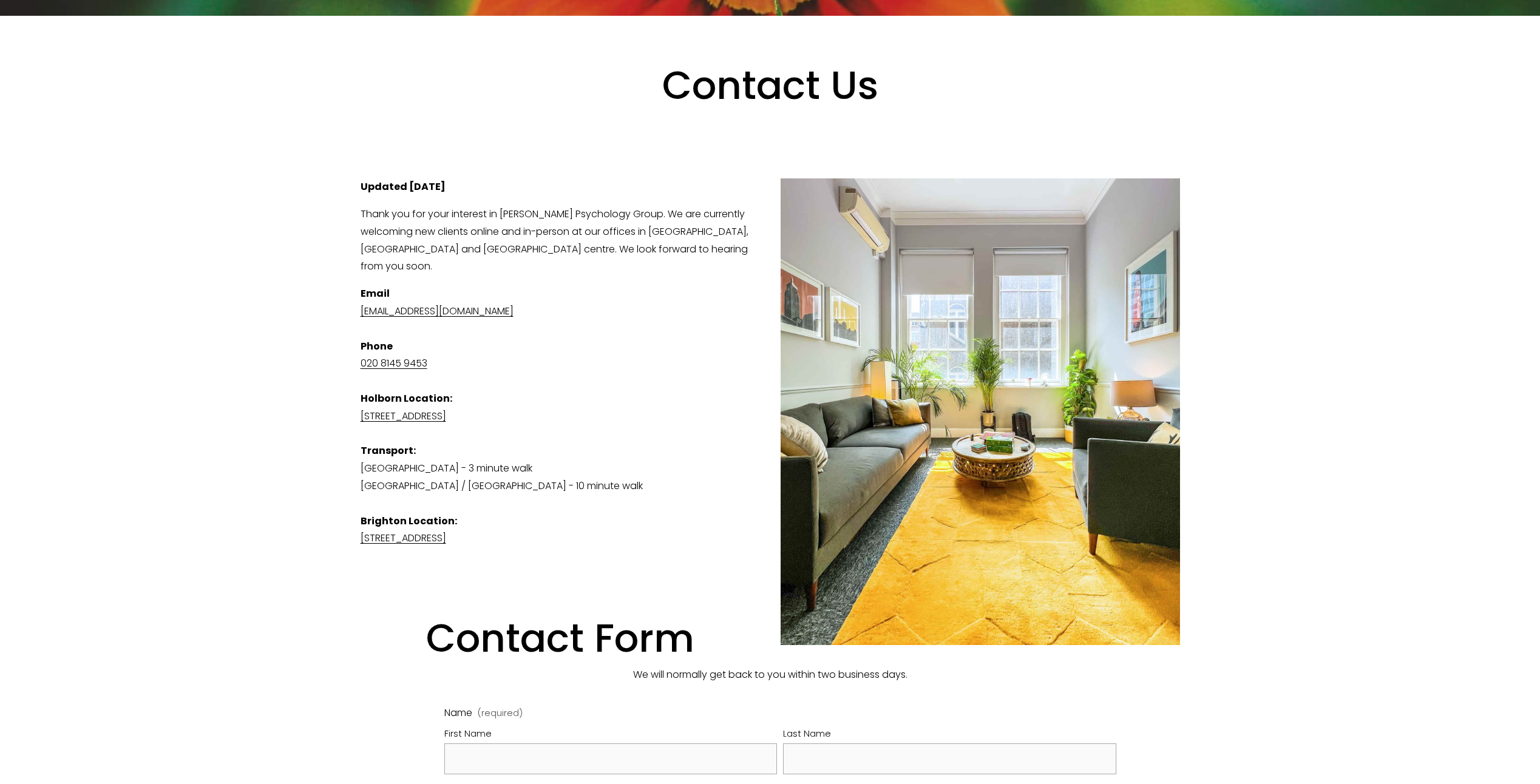
click at [509, 304] on link "[EMAIL_ADDRESS][DOMAIN_NAME]" at bounding box center [437, 311] width 153 height 14
click at [519, 302] on p "Email admin@harrisonpsychologygroup.com Phone 020 8145 9453 Holborn Location: S…" at bounding box center [770, 416] width 819 height 262
click at [430, 305] on p "Email admin@harrisonpsychologygroup.com Phone 020 8145 9453 Holborn Location: S…" at bounding box center [770, 416] width 819 height 262
click at [452, 304] on link "[EMAIL_ADDRESS][DOMAIN_NAME]" at bounding box center [437, 311] width 153 height 14
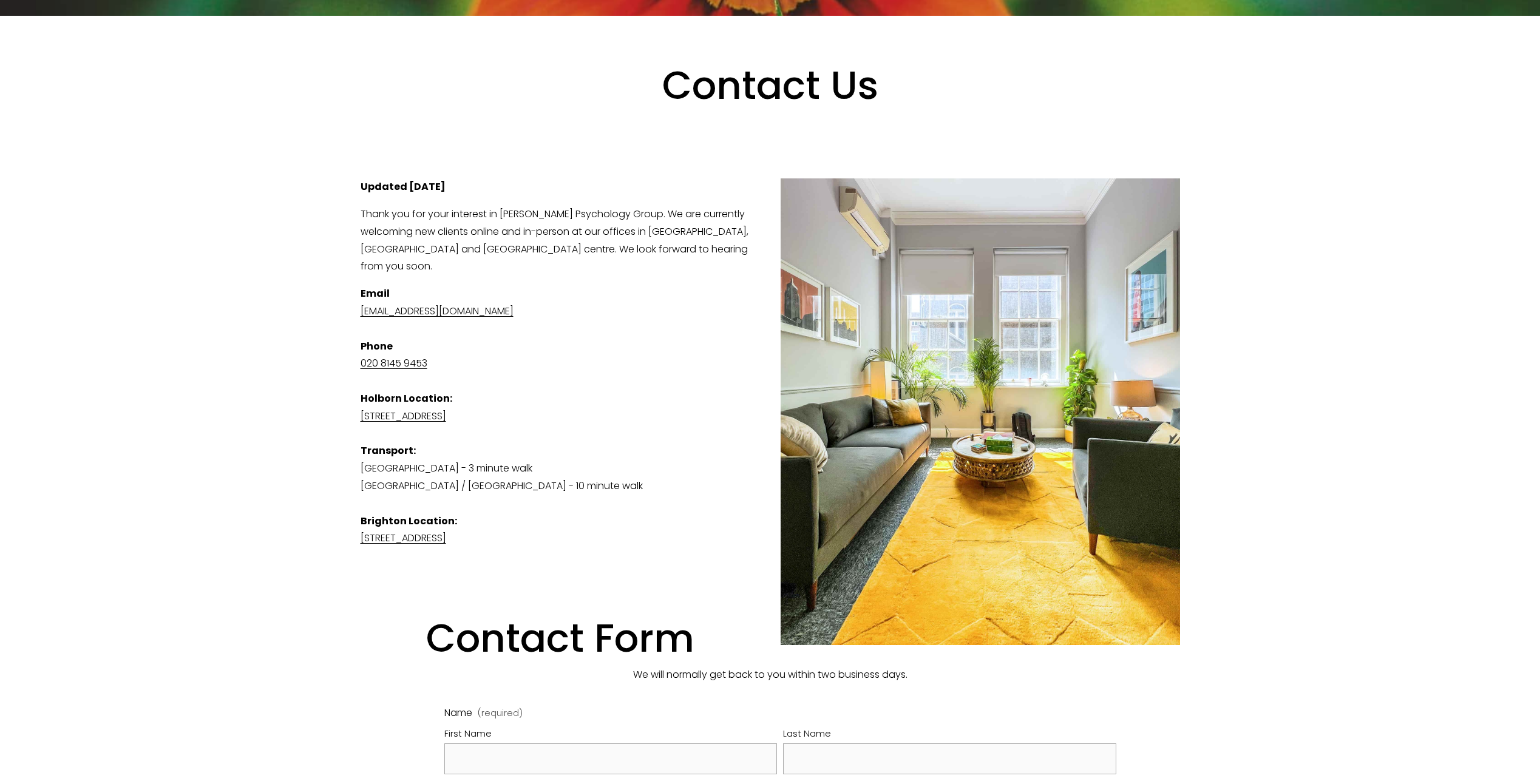
click at [452, 304] on link "[EMAIL_ADDRESS][DOMAIN_NAME]" at bounding box center [437, 311] width 153 height 14
drag, startPoint x: 578, startPoint y: 297, endPoint x: 315, endPoint y: 297, distance: 263.0
click at [315, 297] on div "Contact Us View fullsize Updated 26th September 2025 Thank you for your interes…" at bounding box center [769, 646] width 1185 height 1259
copy link "[EMAIL_ADDRESS][DOMAIN_NAME]"
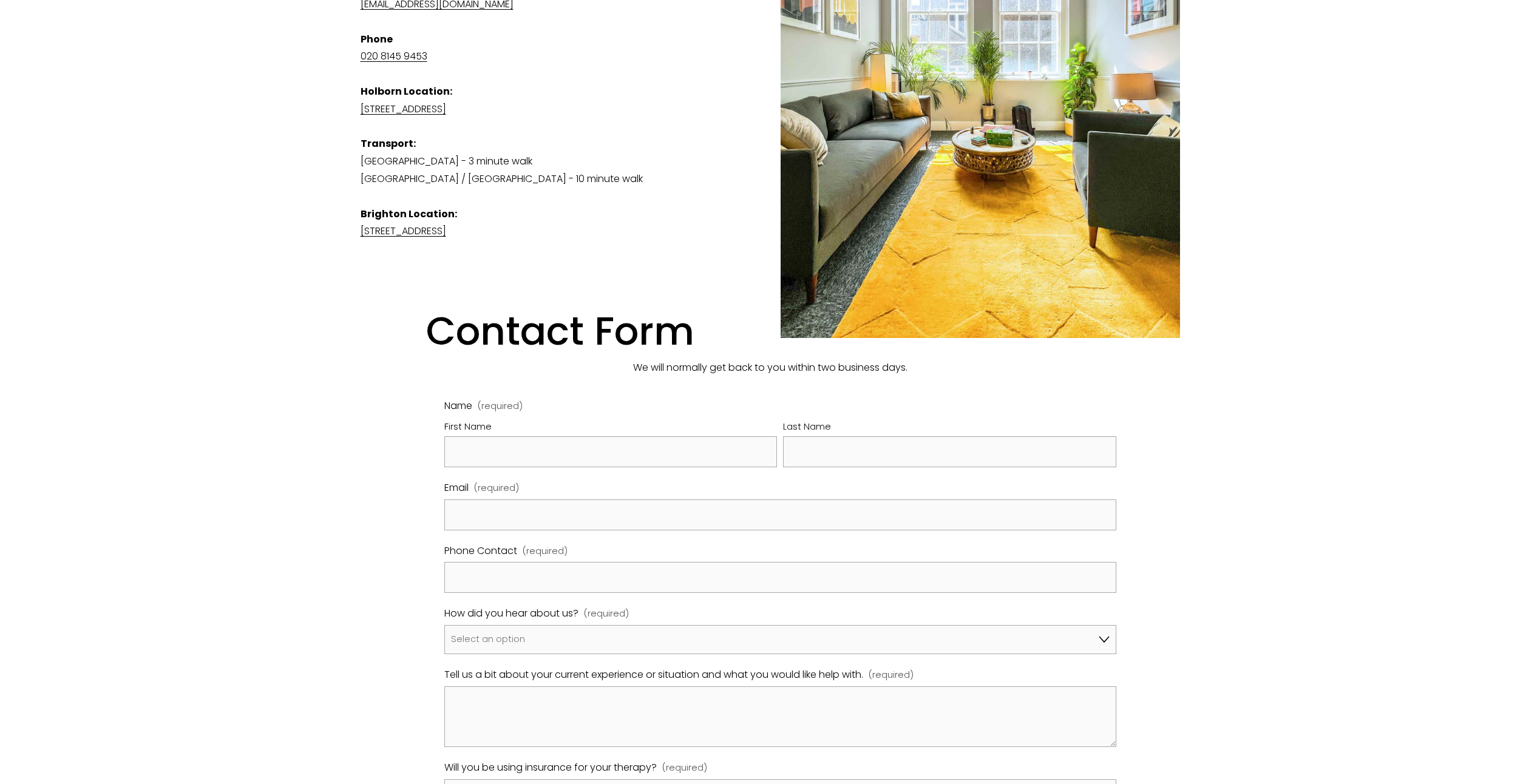
scroll to position [849, 0]
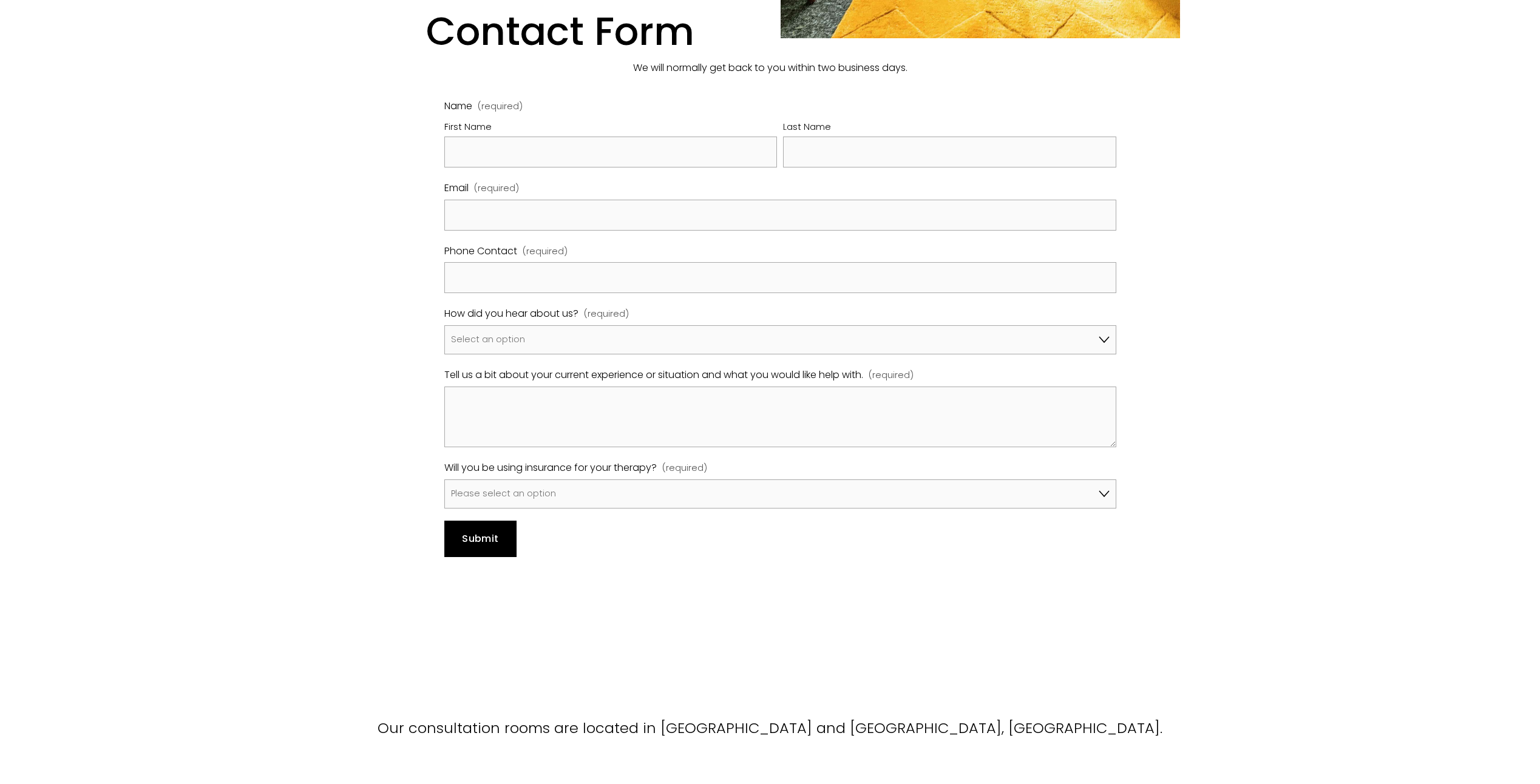
drag, startPoint x: 379, startPoint y: 73, endPoint x: 281, endPoint y: 35, distance: 105.1
click at [379, 73] on div "Contact Us View fullsize Updated 26th September 2025 Thank you for your interes…" at bounding box center [770, 11] width 840 height 1112
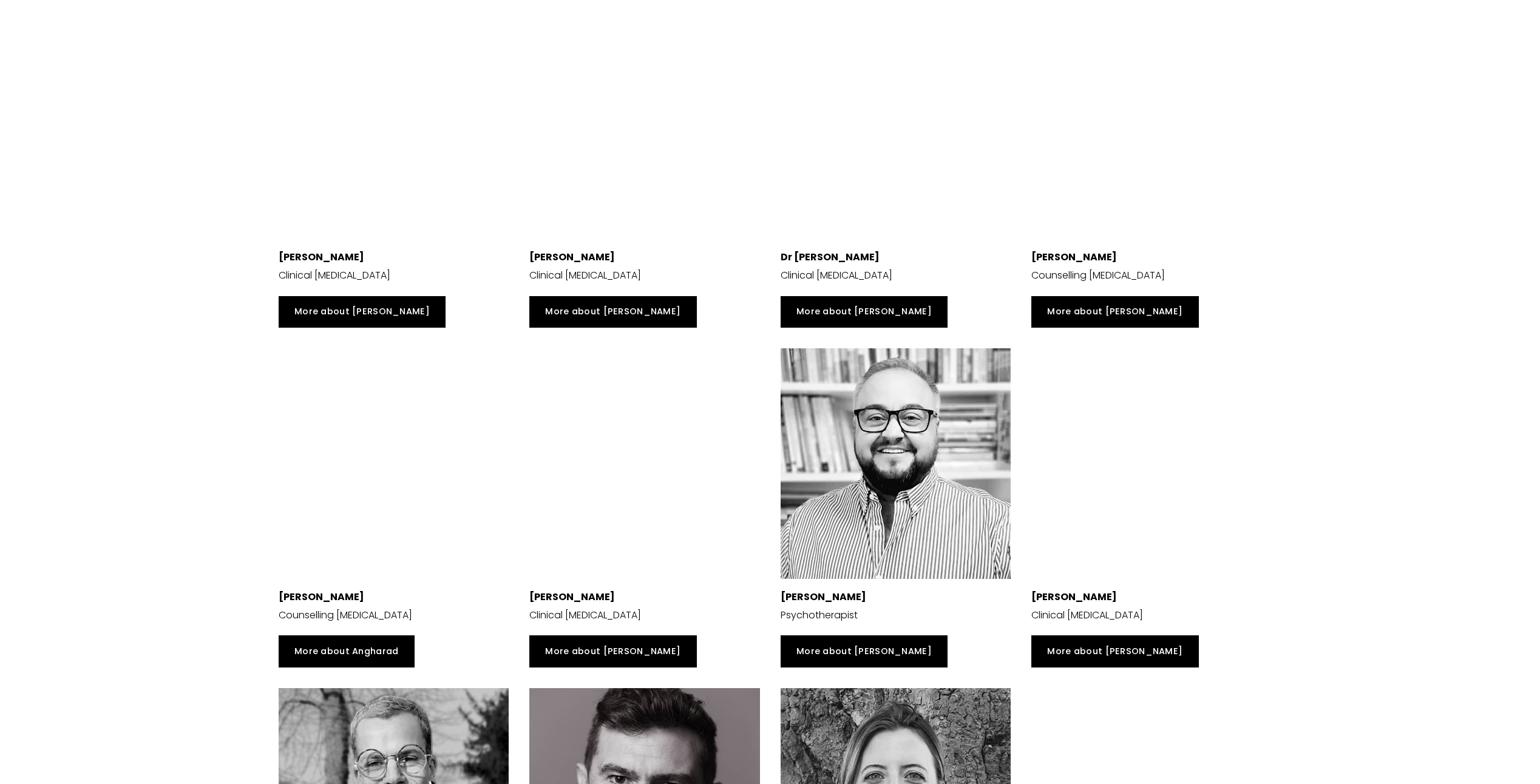
scroll to position [2852, 0]
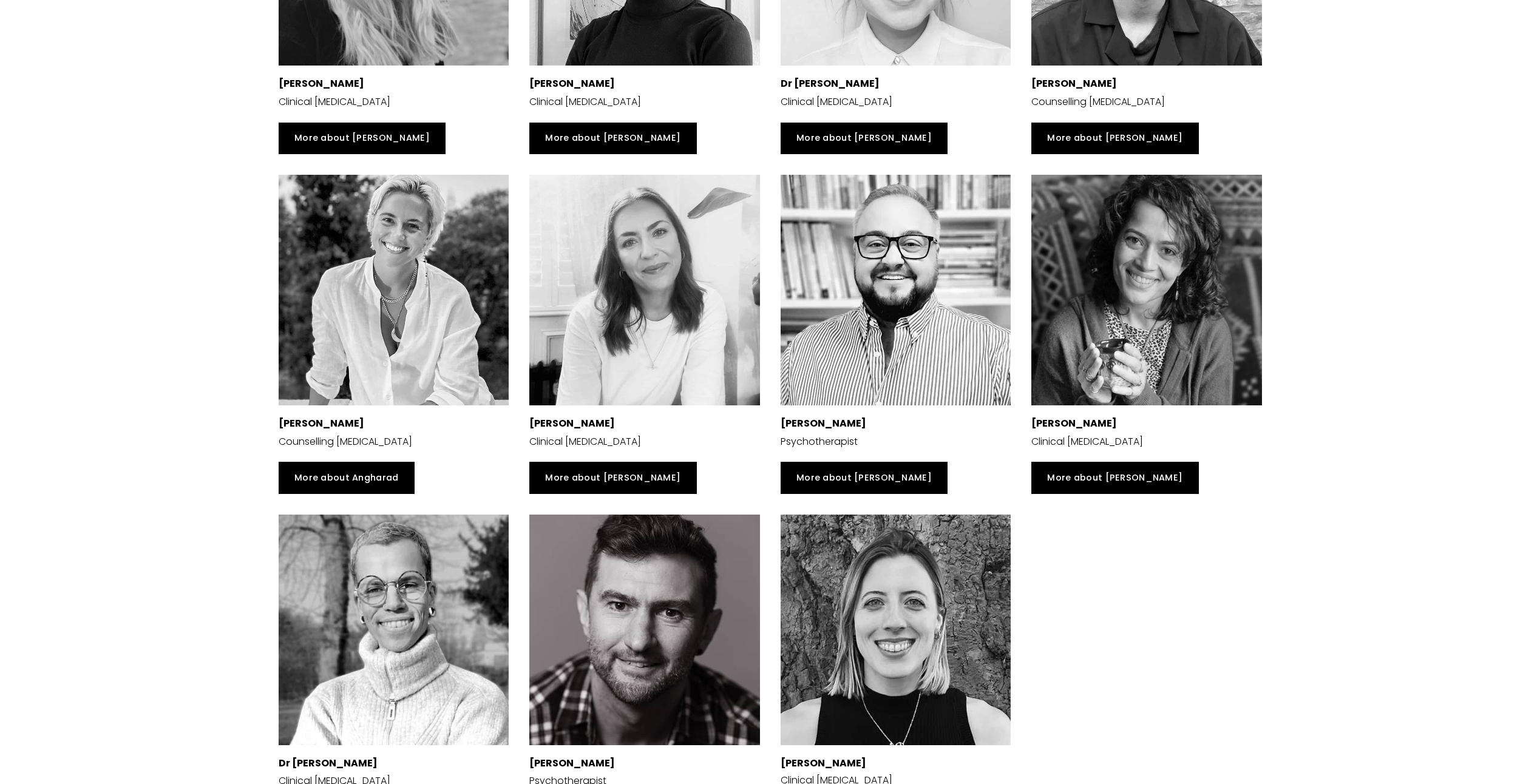
drag, startPoint x: 151, startPoint y: 490, endPoint x: 145, endPoint y: 494, distance: 7.2
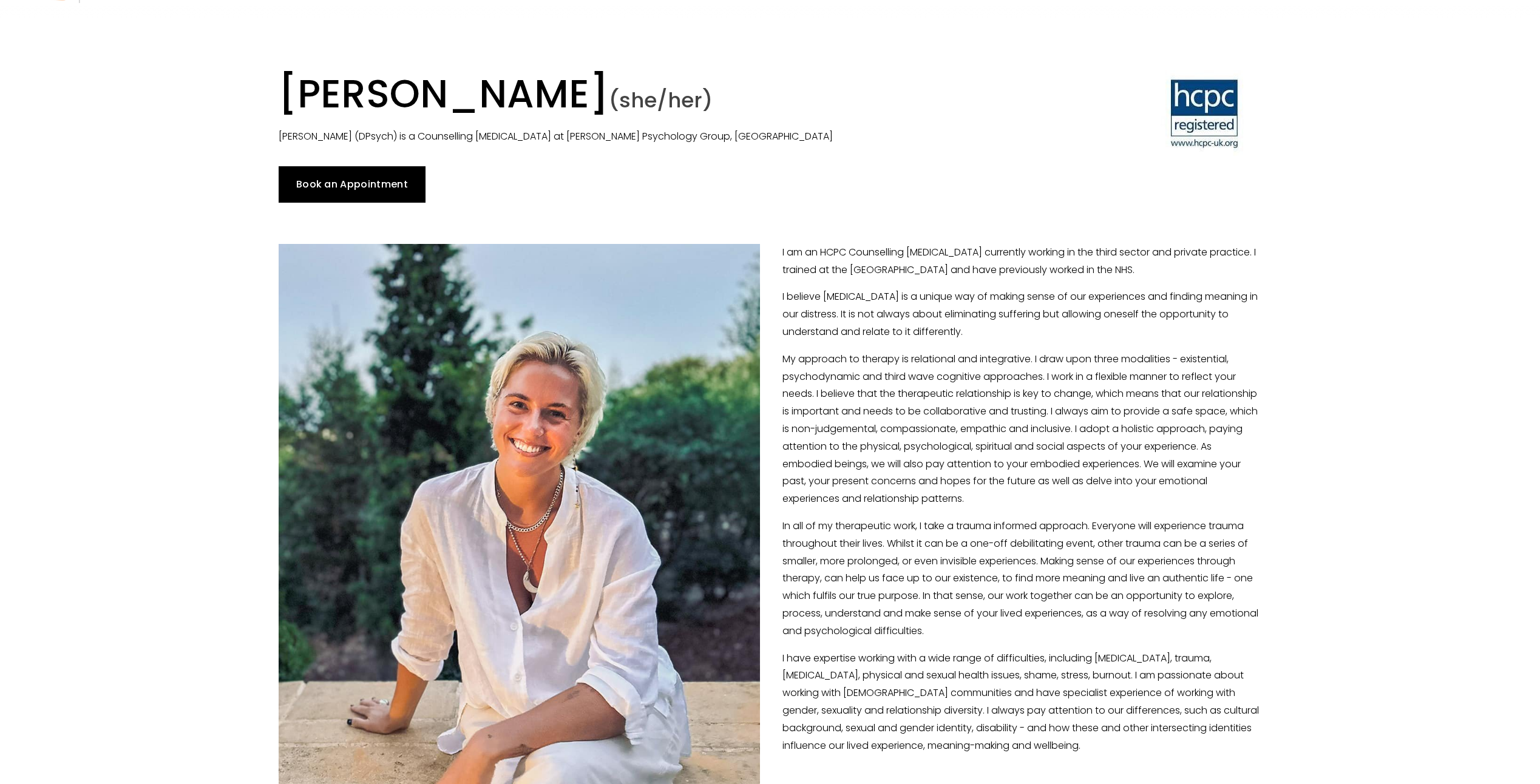
scroll to position [0, 0]
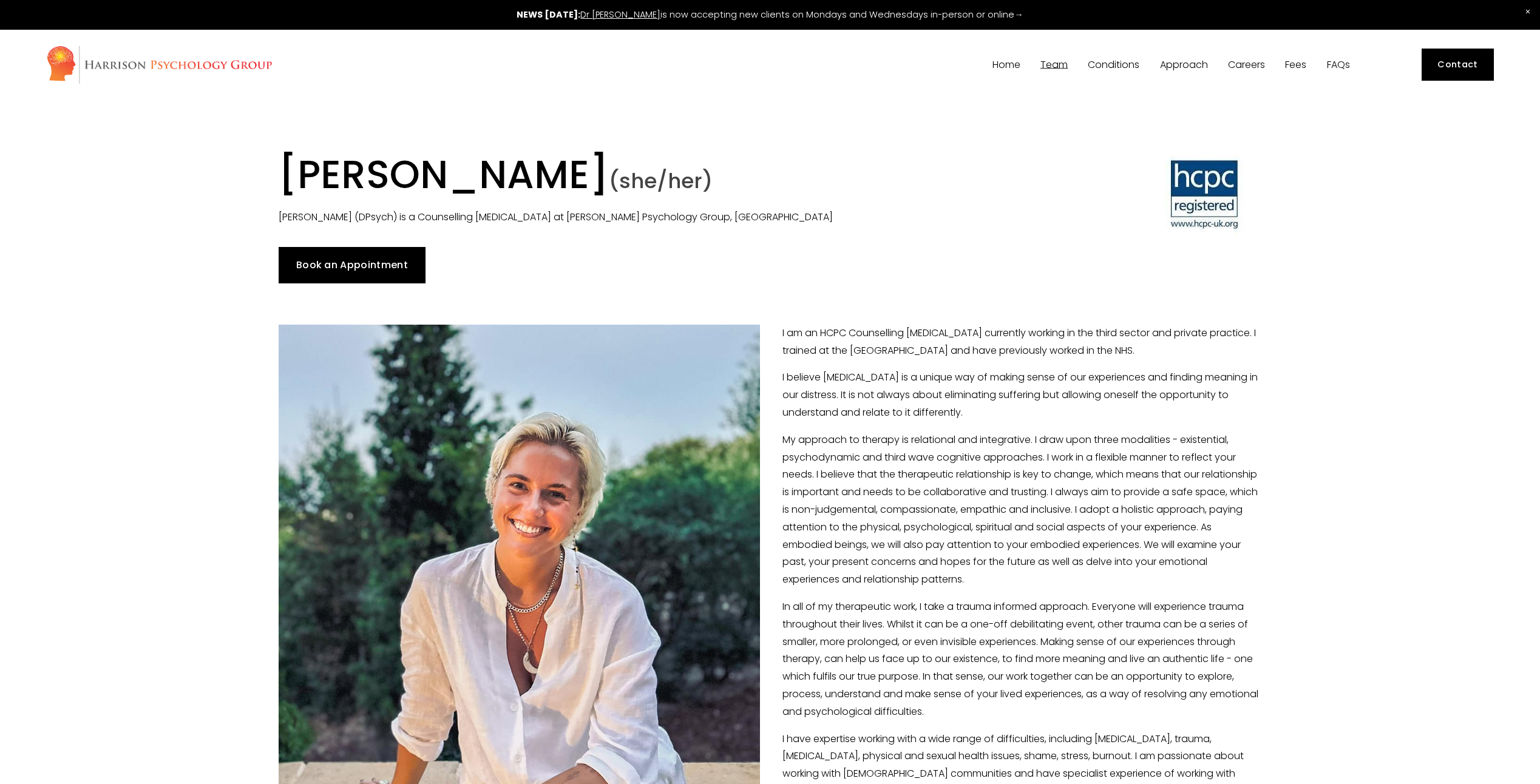
click at [864, 56] on div "Home Team Our Team Dr Siri MacIntyre-Harrison" at bounding box center [699, 65] width 1306 height 40
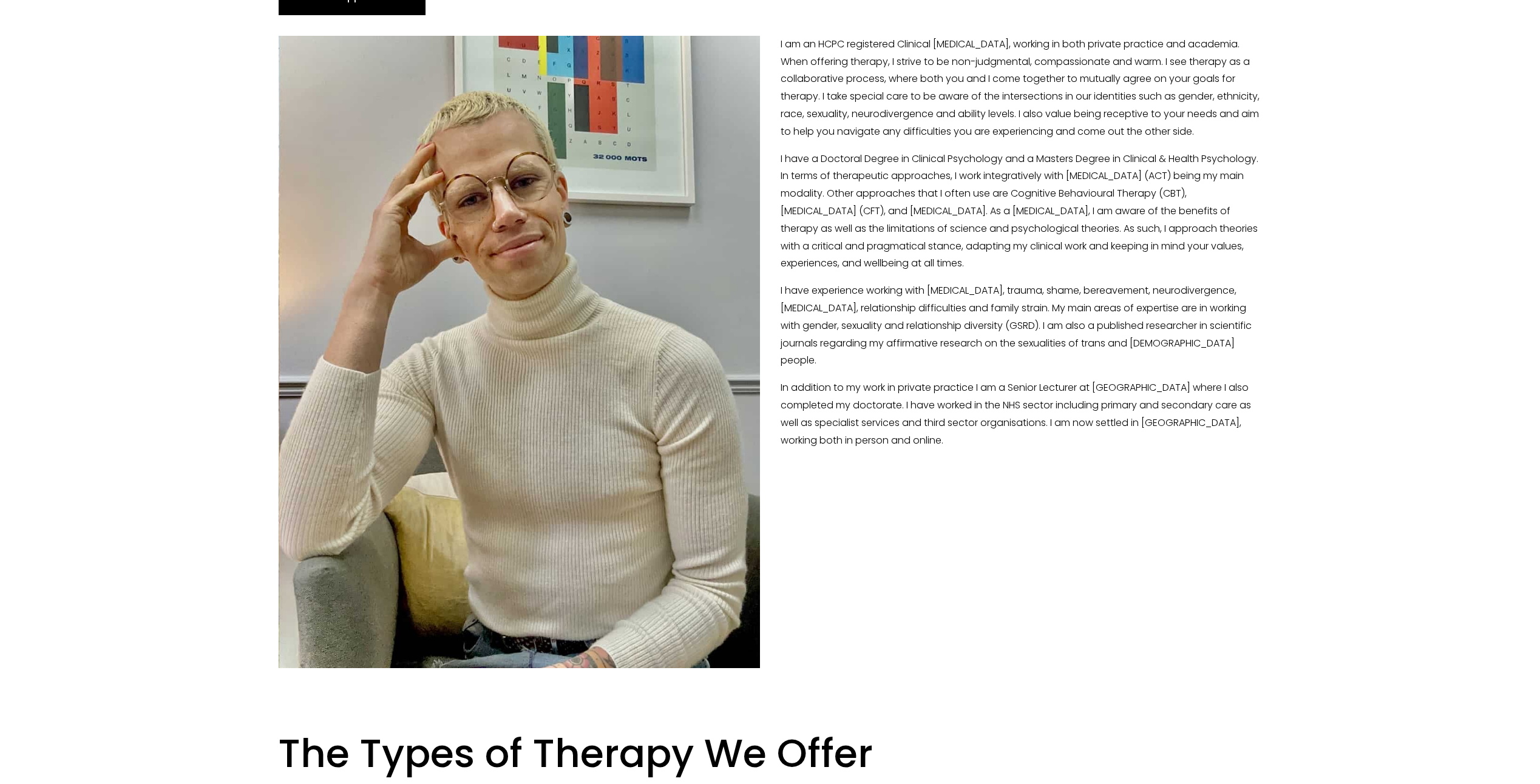
scroll to position [122, 0]
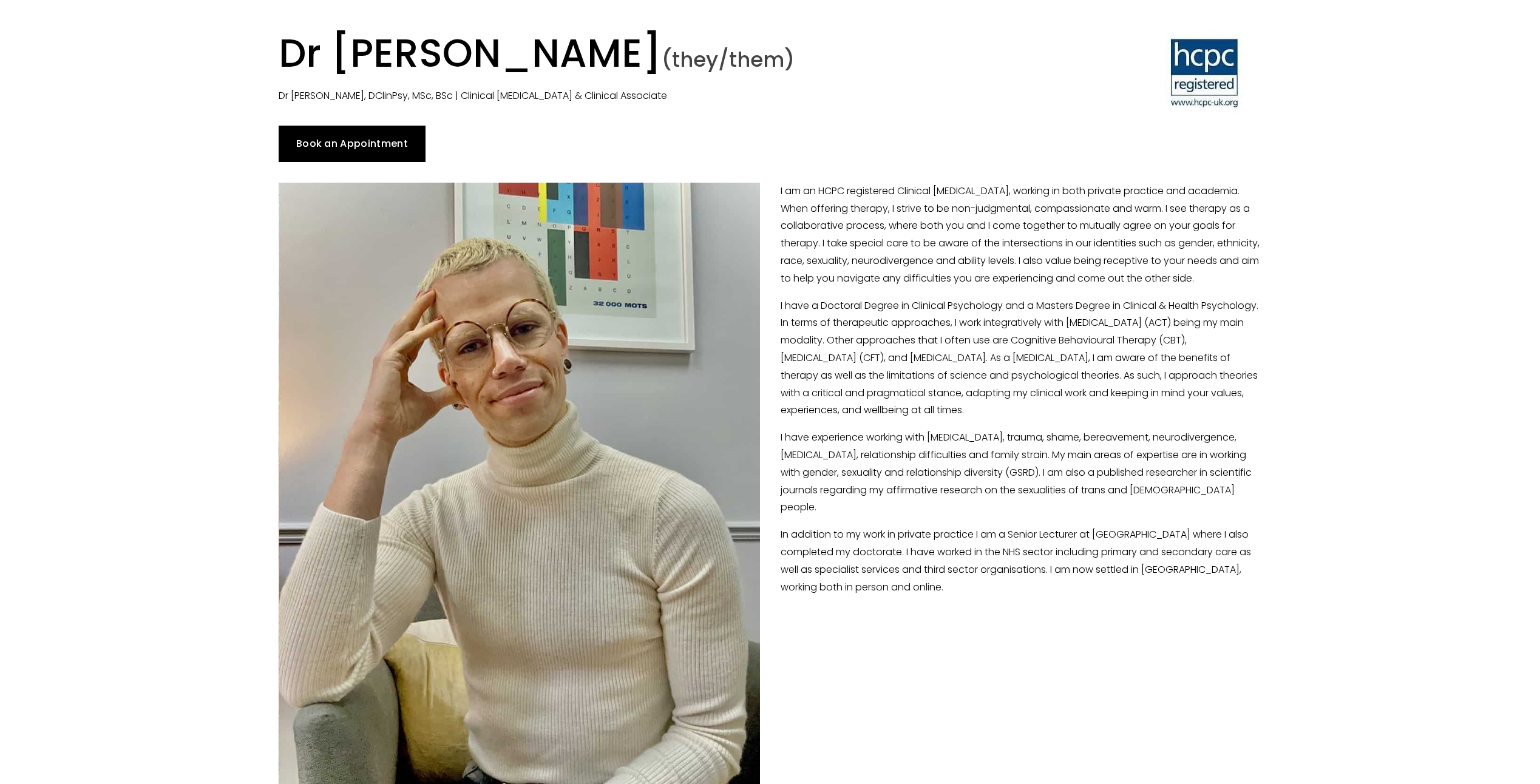
click at [329, 135] on link "Book an Appointment" at bounding box center [352, 144] width 148 height 37
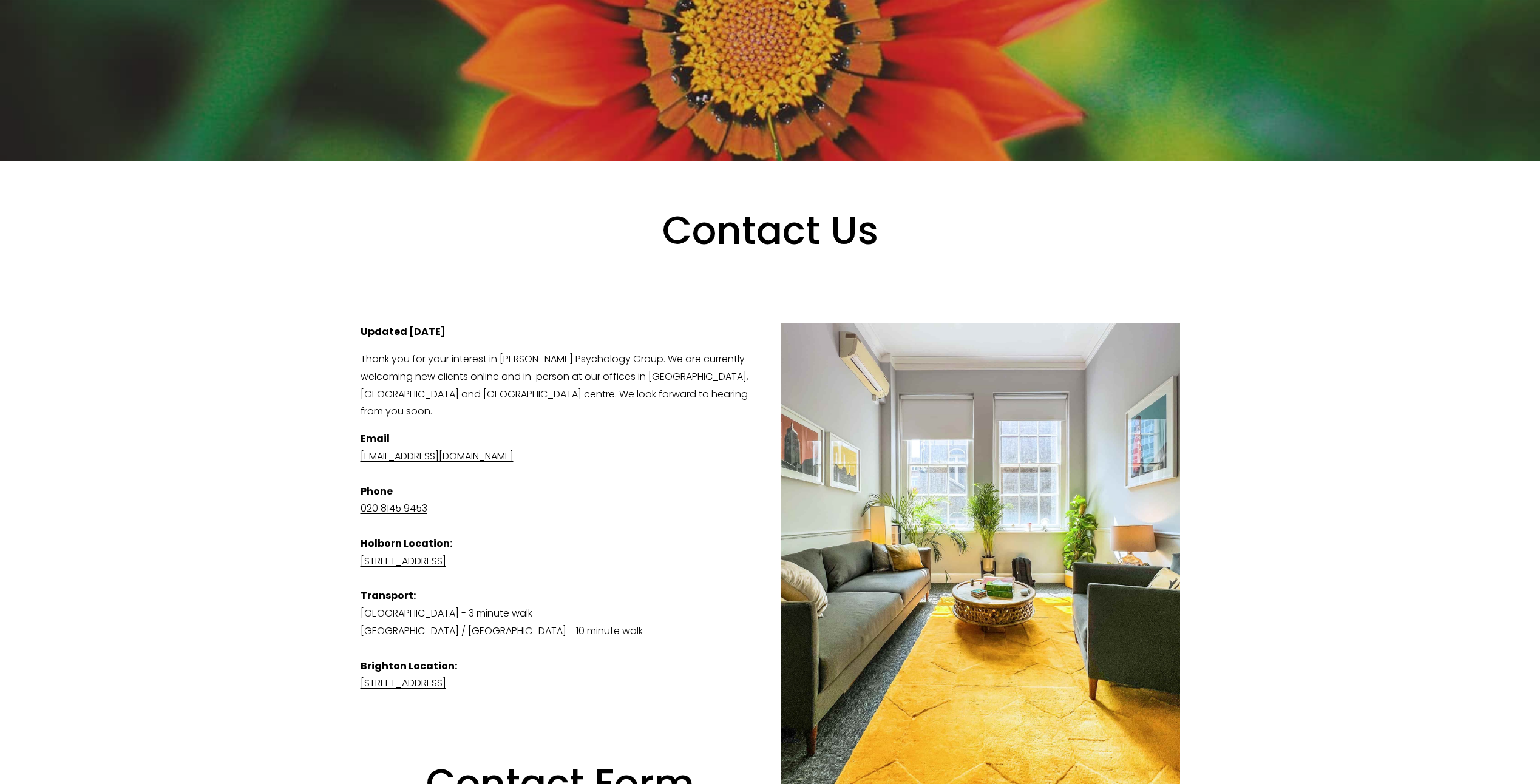
scroll to position [303, 0]
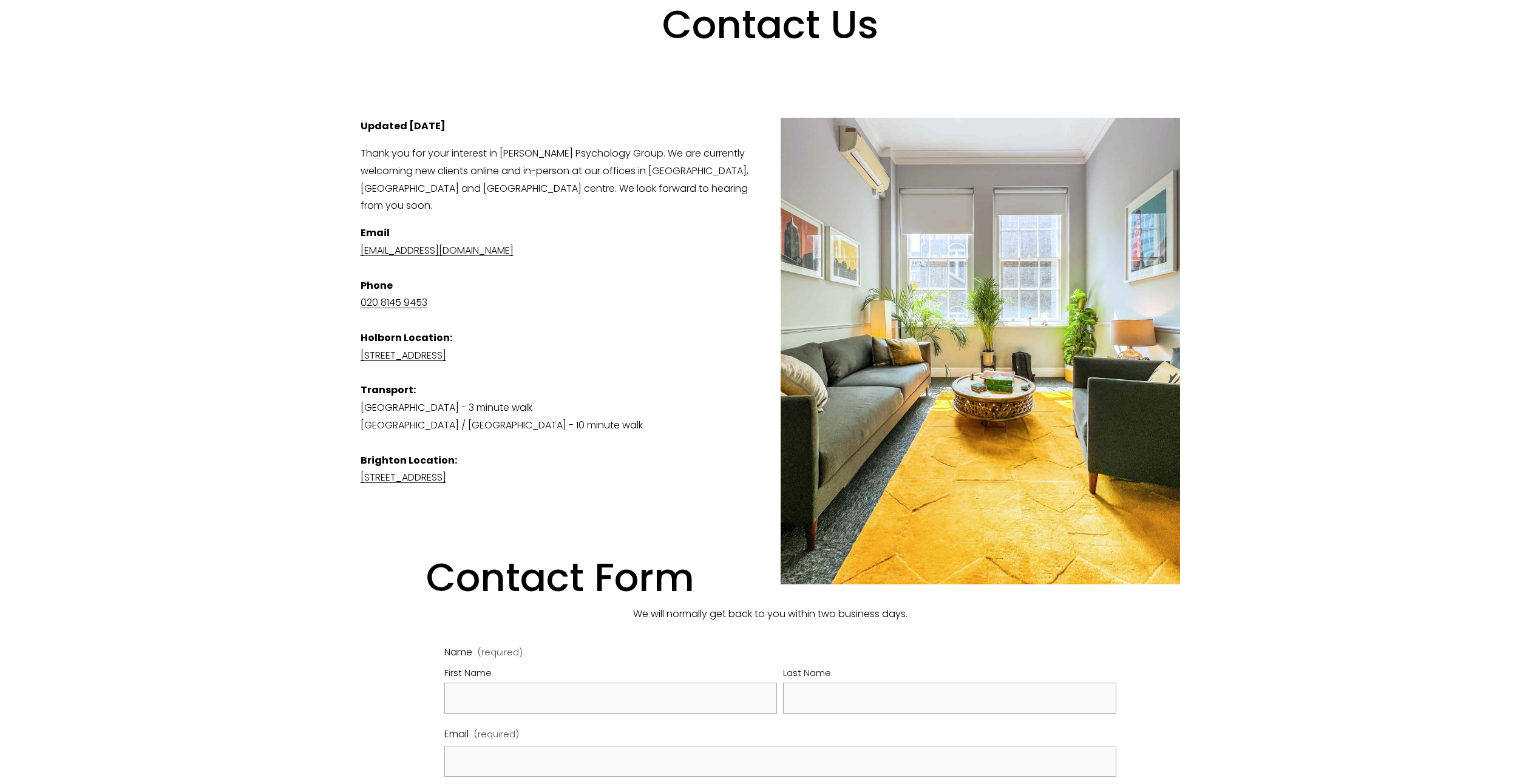
click at [479, 243] on link "[EMAIL_ADDRESS][DOMAIN_NAME]" at bounding box center [437, 250] width 153 height 14
drag, startPoint x: 608, startPoint y: 236, endPoint x: 335, endPoint y: 230, distance: 273.1
click at [335, 230] on div "Contact Us View fullsize Updated 26th September 2025 Thank you for your interes…" at bounding box center [769, 585] width 1185 height 1259
copy link "[EMAIL_ADDRESS][DOMAIN_NAME]"
drag, startPoint x: 765, startPoint y: 70, endPoint x: 627, endPoint y: 58, distance: 138.5
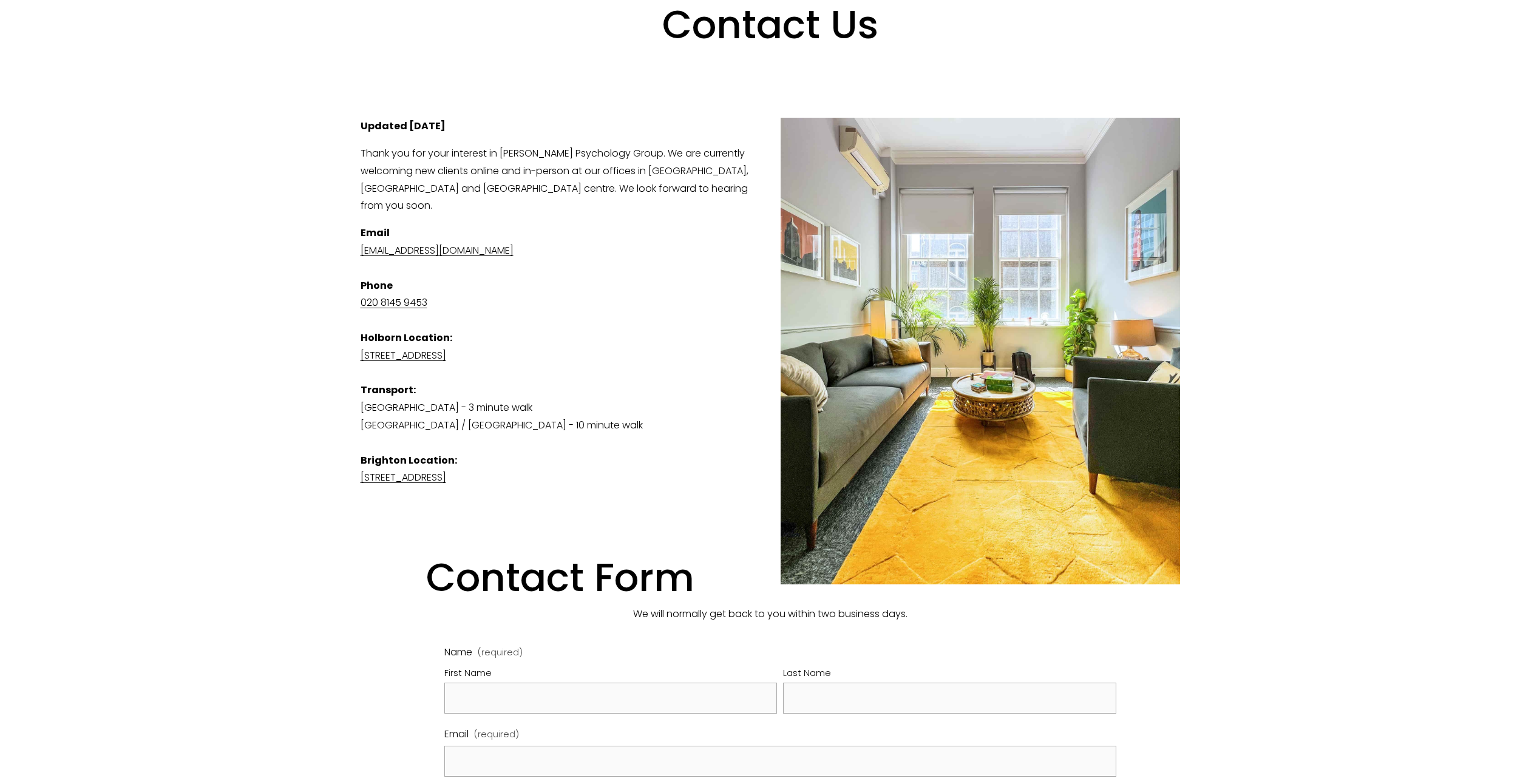
click at [765, 70] on h1 "Contact Us" at bounding box center [769, 49] width 672 height 96
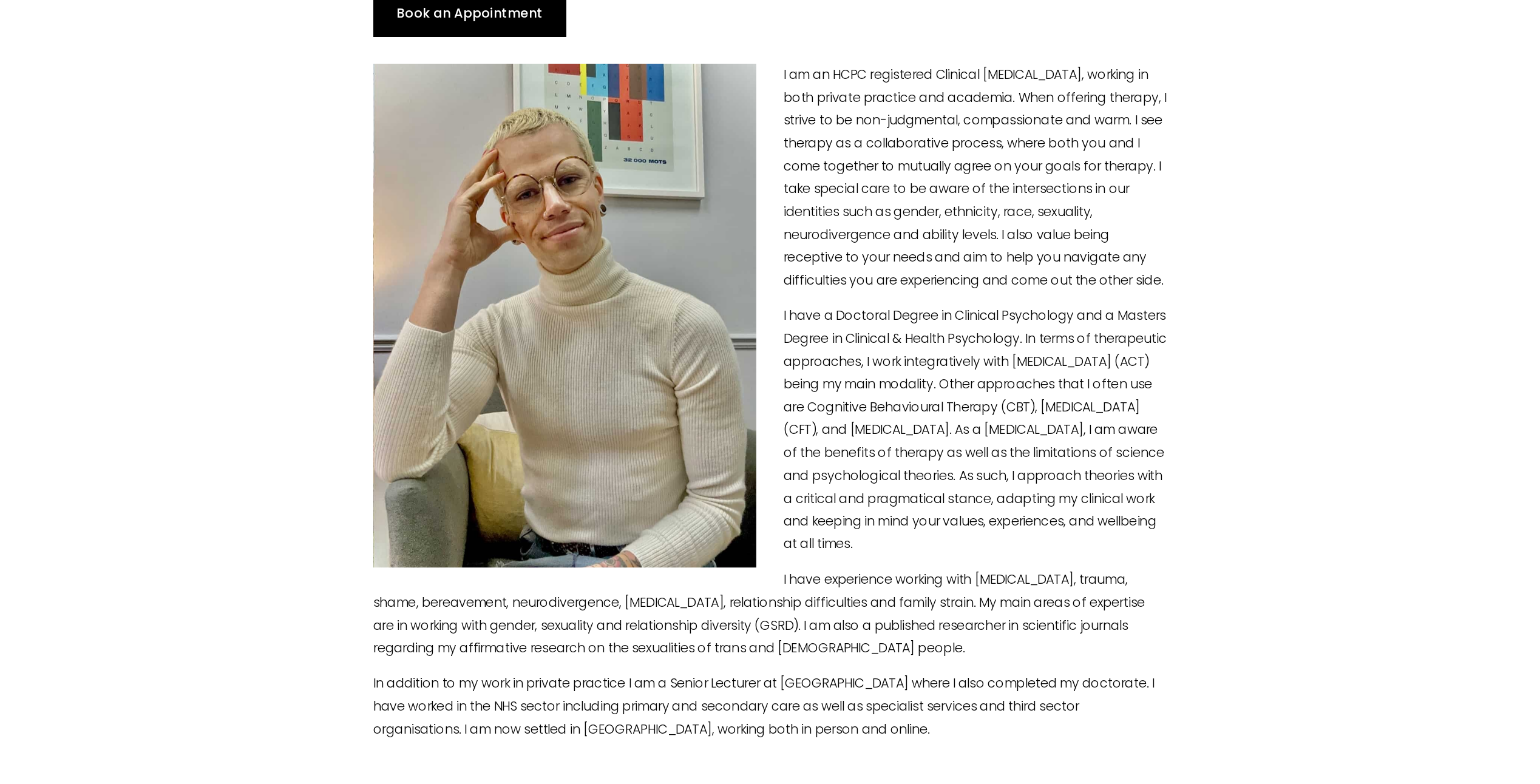
scroll to position [122, 0]
